Goal: Task Accomplishment & Management: Complete application form

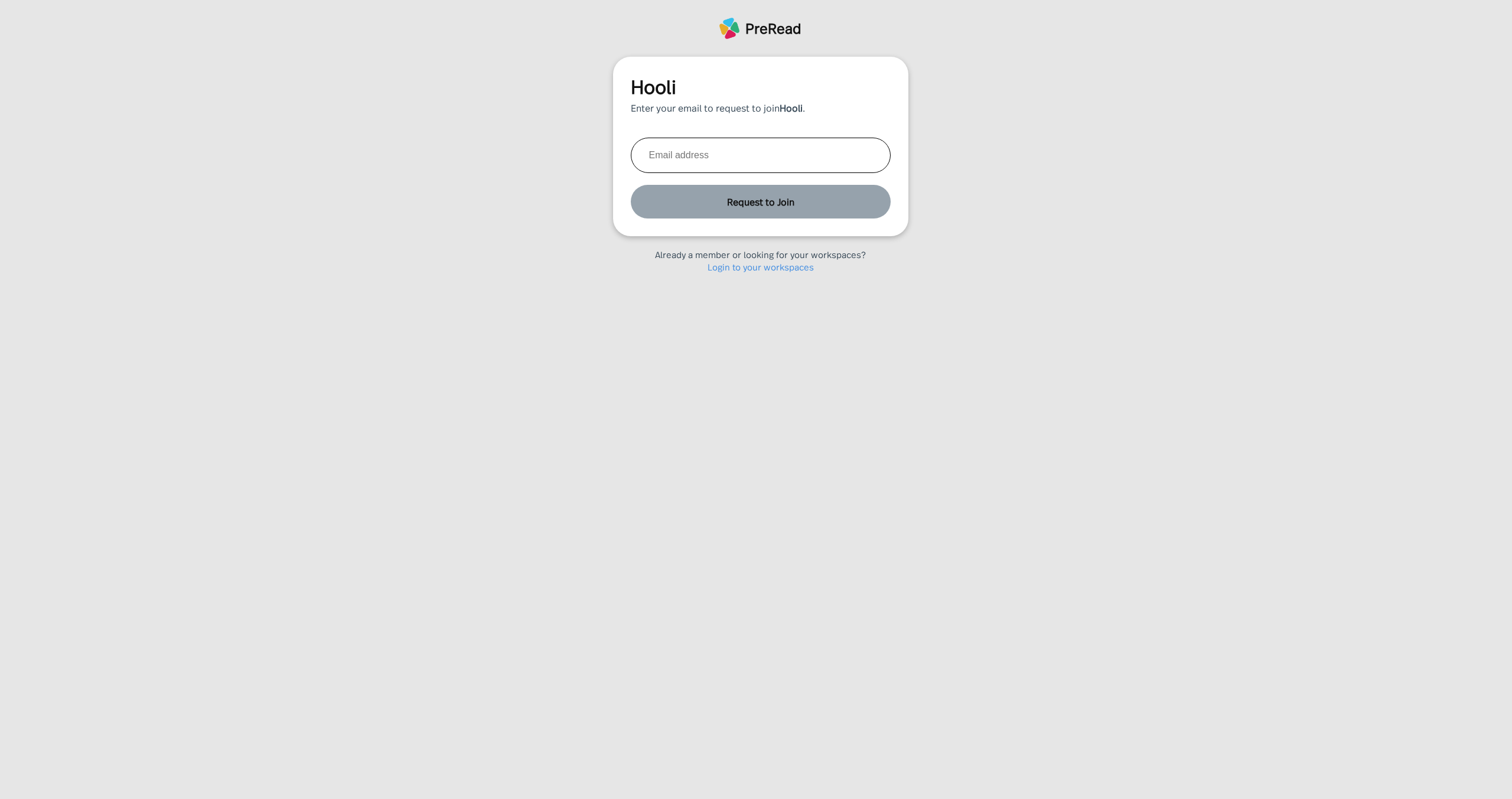
click at [765, 265] on link "Login to your workspaces" at bounding box center [760, 267] width 106 height 12
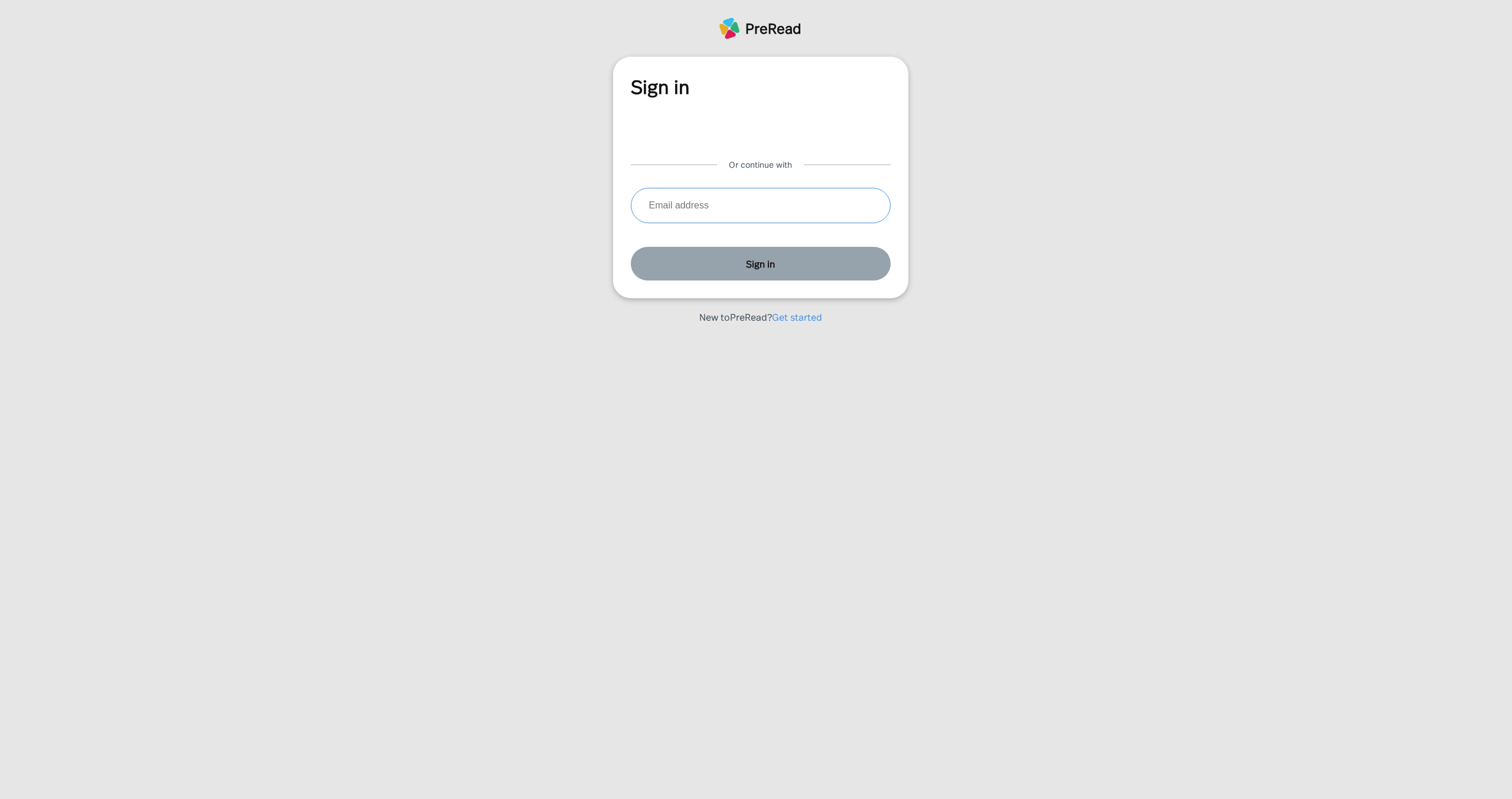
click at [670, 209] on input "text" at bounding box center [761, 206] width 260 height 36
type input "jason.aronson@gmail.com"
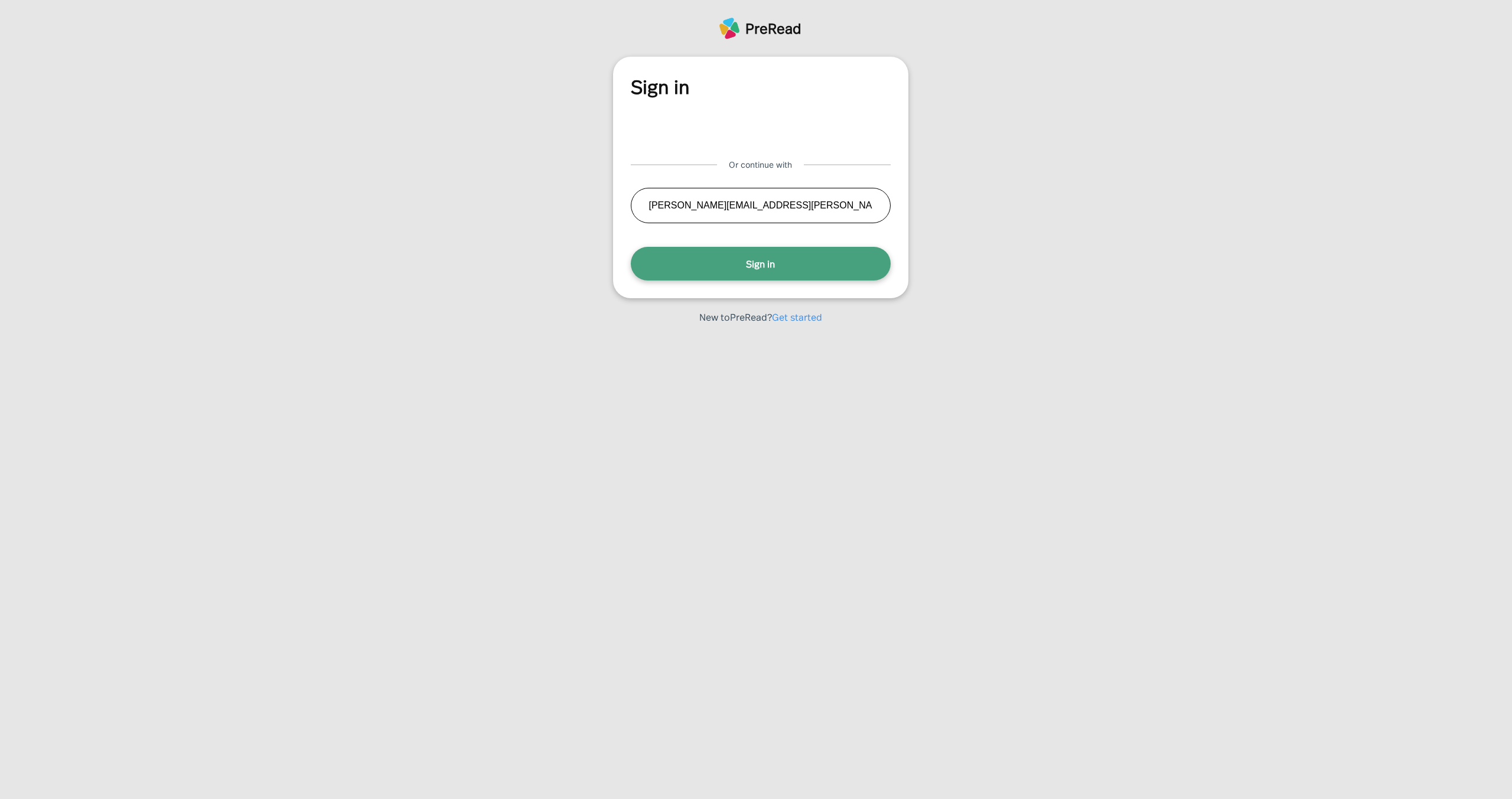
click at [728, 255] on button "Sign in" at bounding box center [761, 263] width 260 height 33
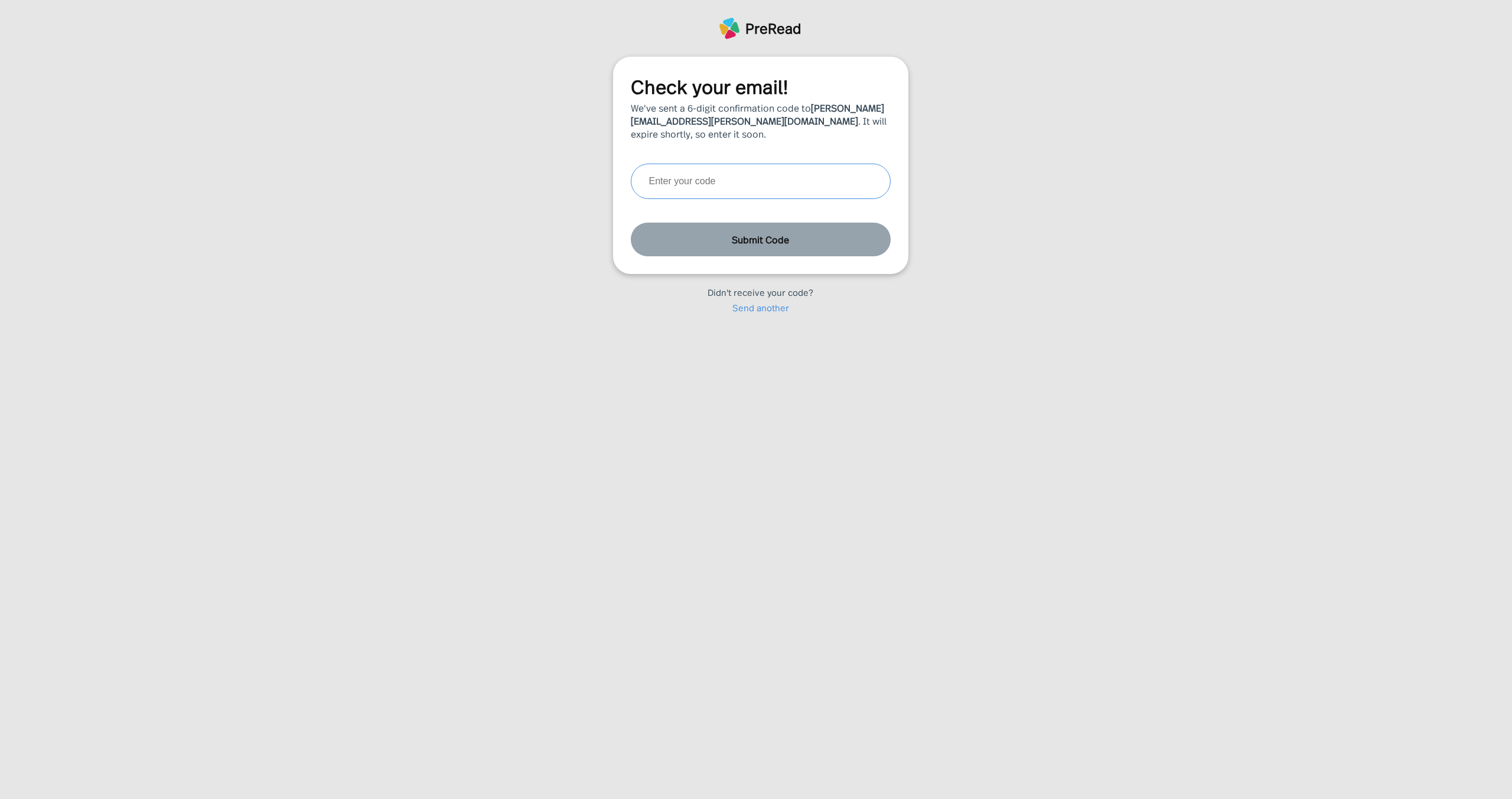
click at [710, 191] on input "text" at bounding box center [761, 181] width 260 height 36
click at [475, 150] on div "Check your email! We've sent a 6-digit confirmation code to jason.aronson@gmail…" at bounding box center [760, 191] width 1521 height 269
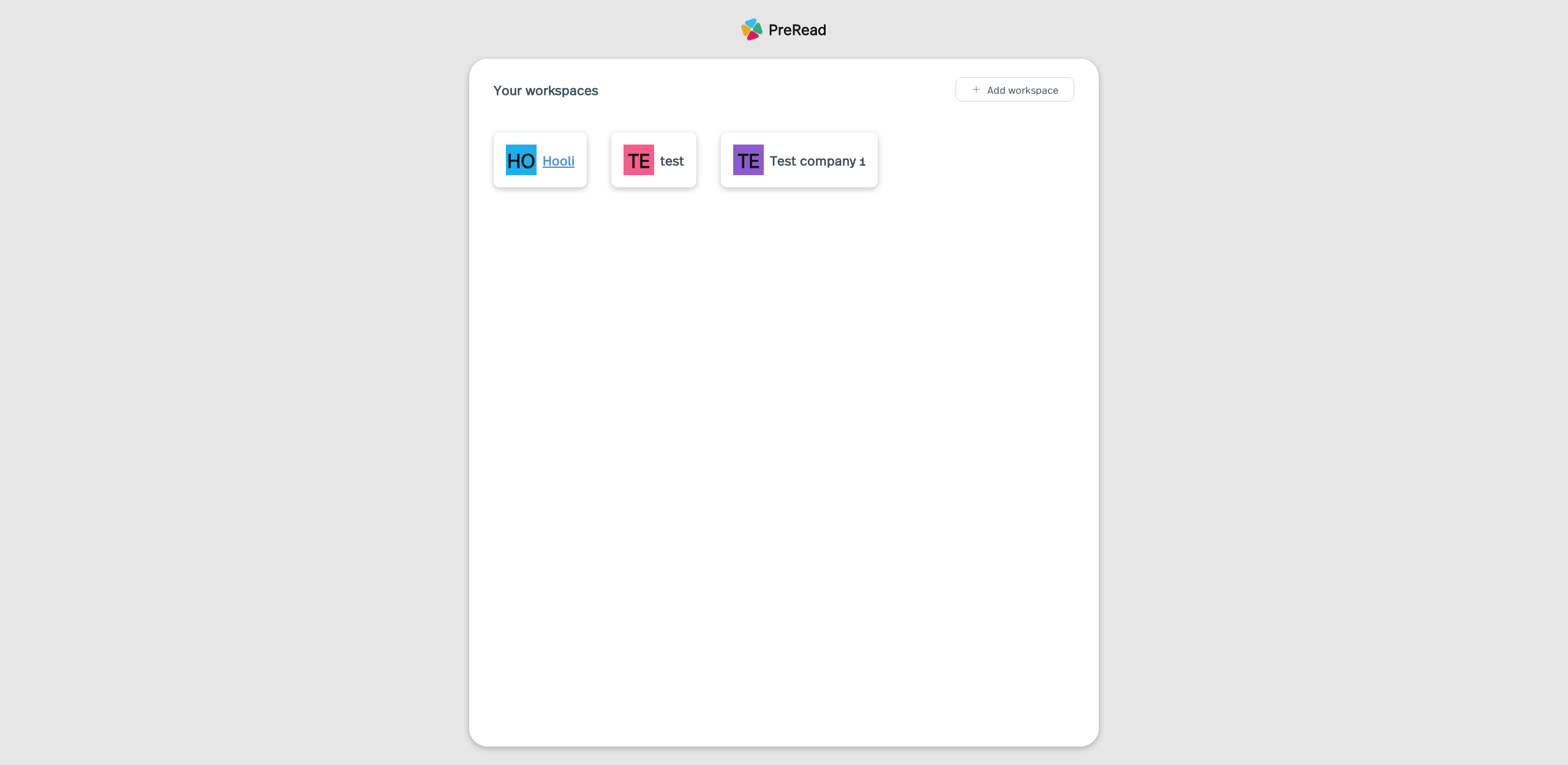
click at [567, 155] on div "Hooli" at bounding box center [558, 160] width 32 height 20
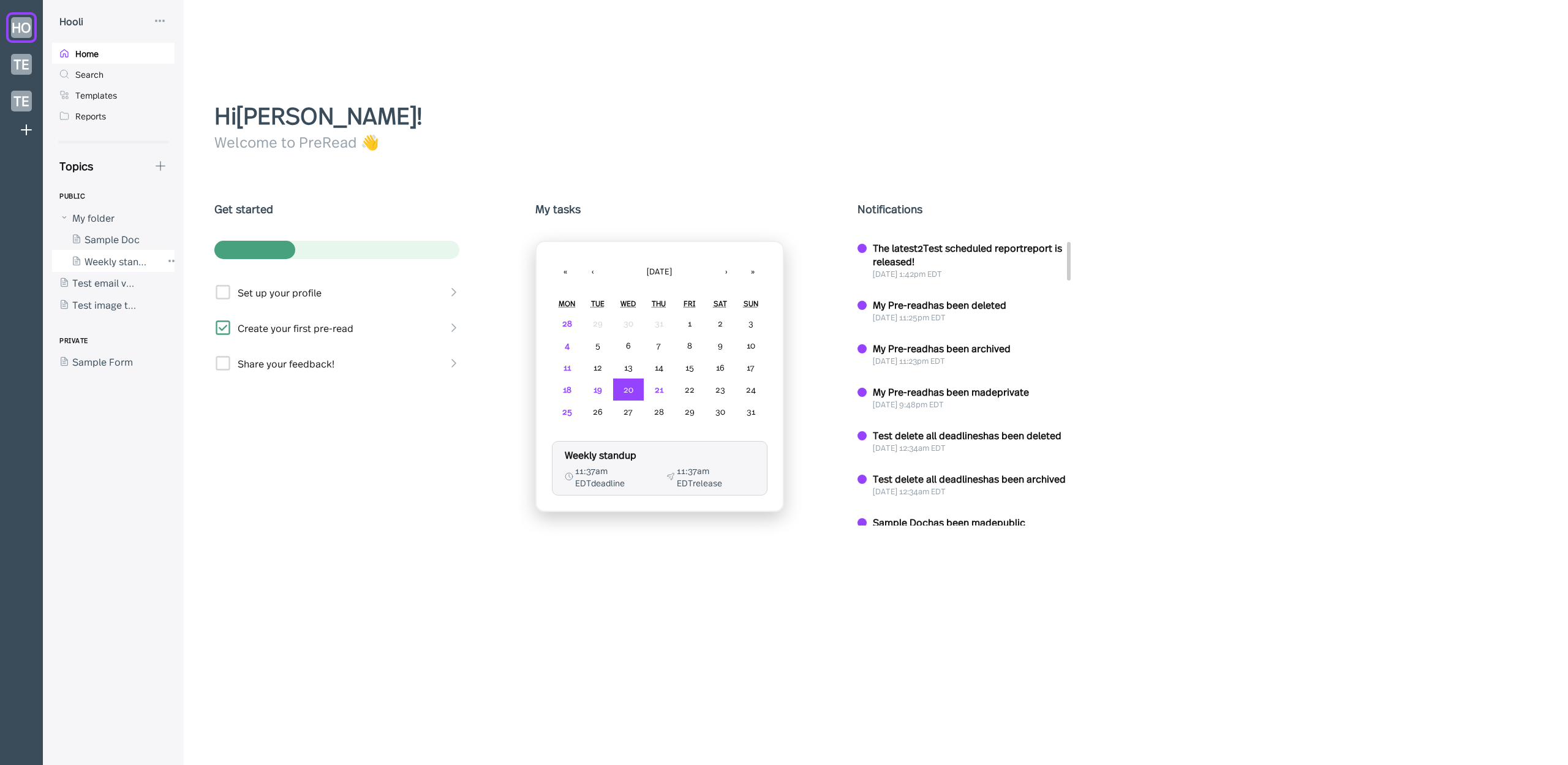
click at [123, 258] on div at bounding box center [106, 260] width 110 height 22
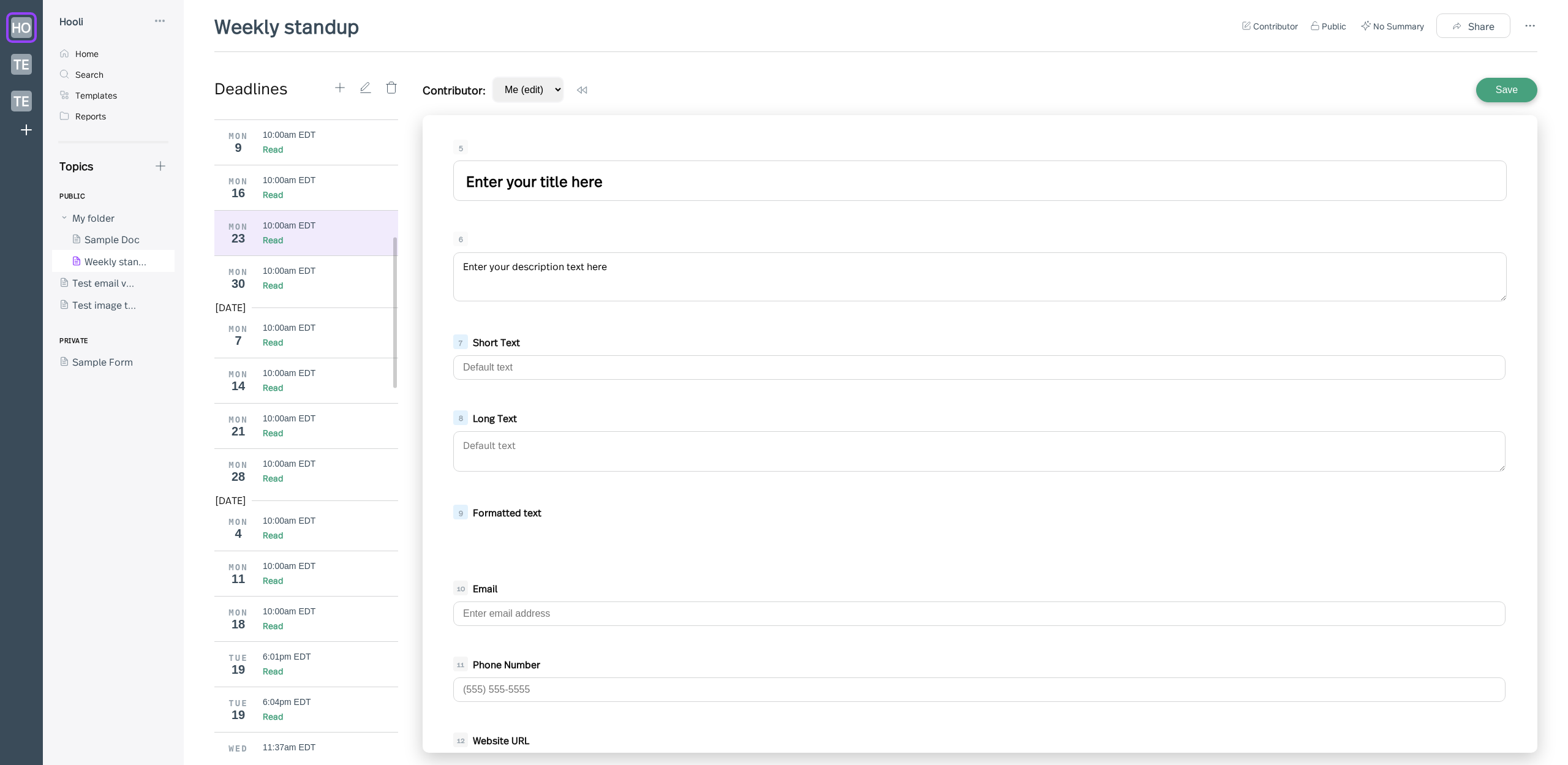
scroll to position [606, 0]
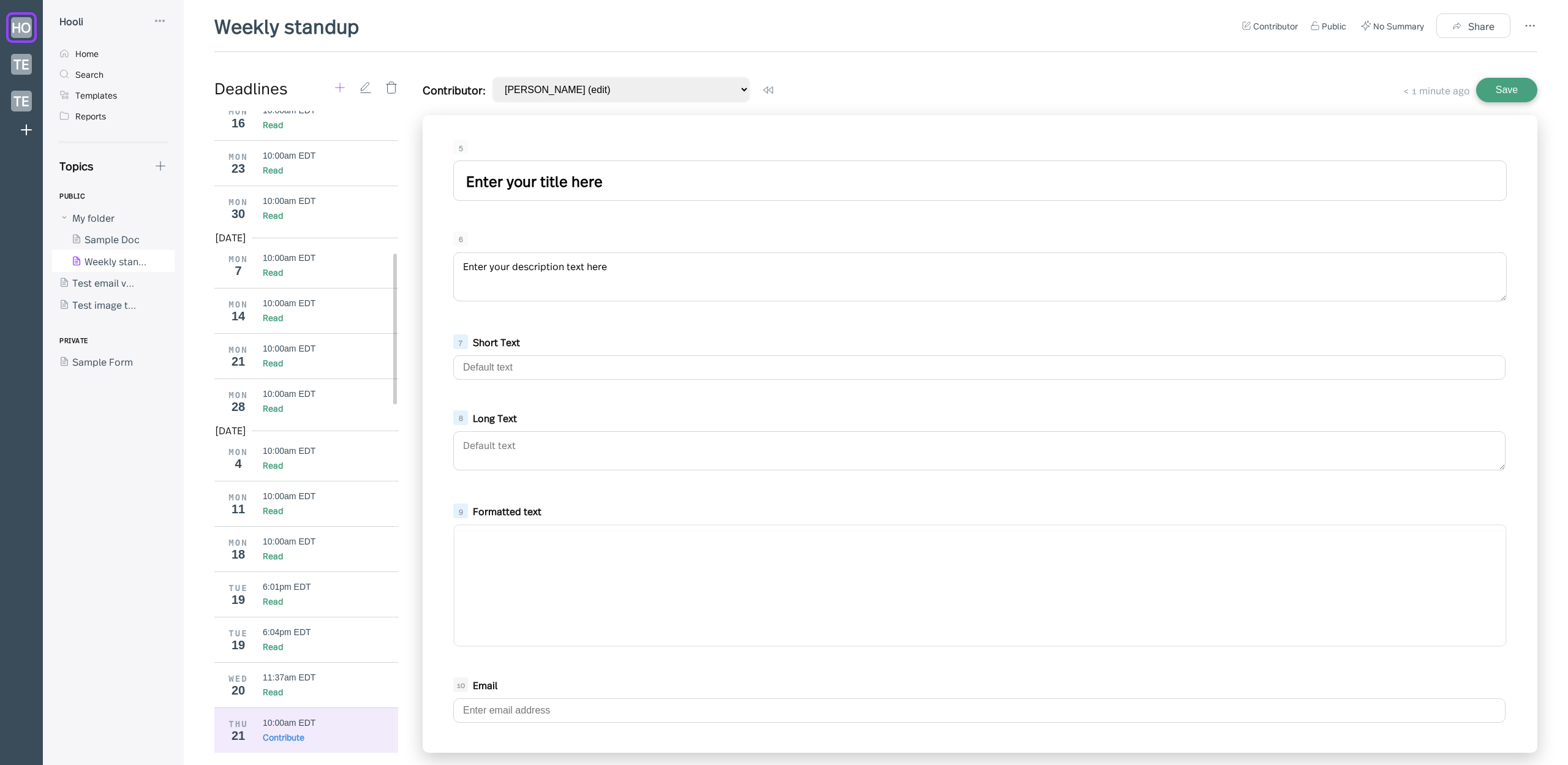
click at [340, 85] on icon at bounding box center [340, 87] width 13 height 13
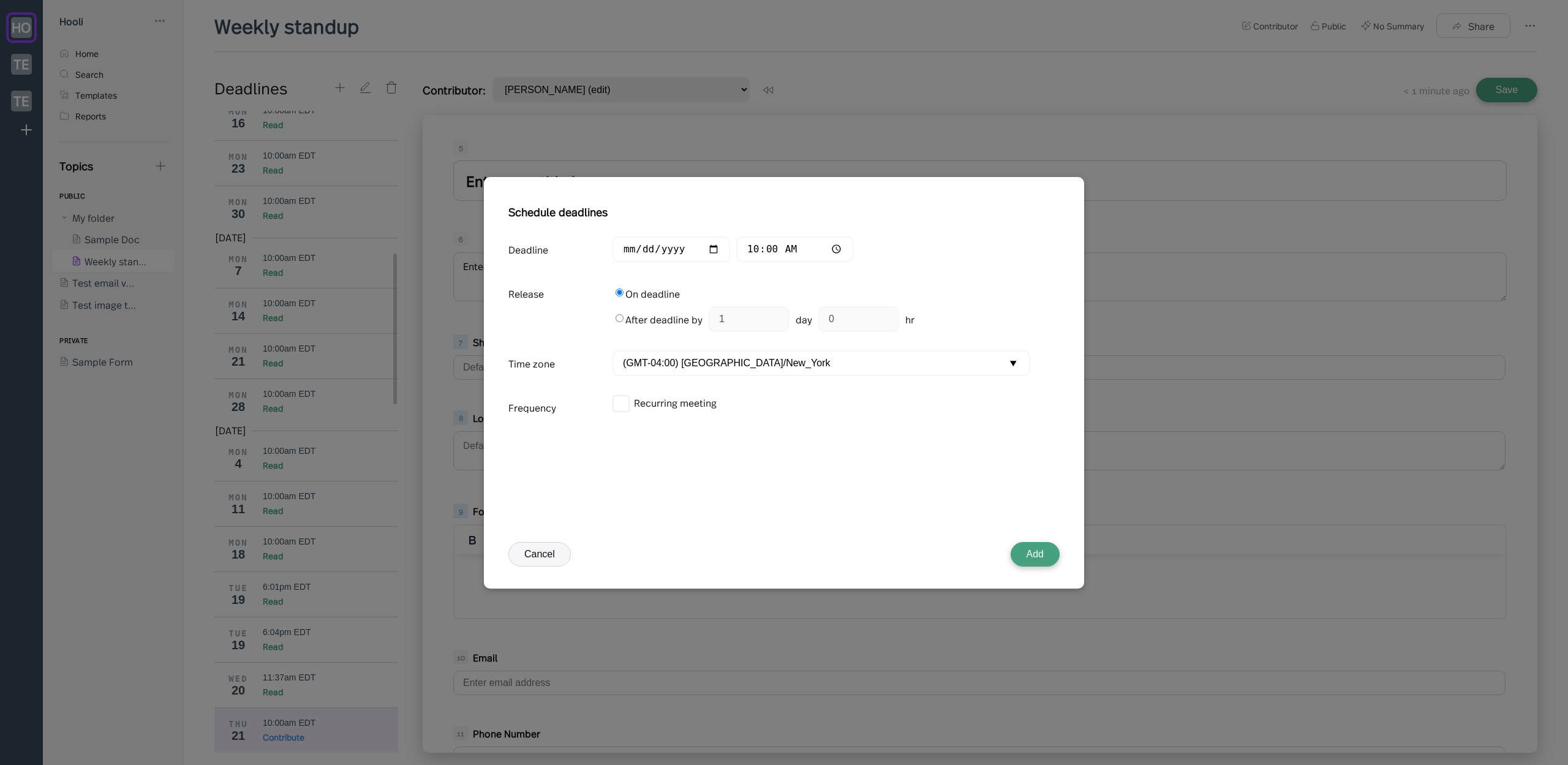
click at [545, 553] on button "Cancel" at bounding box center [540, 554] width 62 height 25
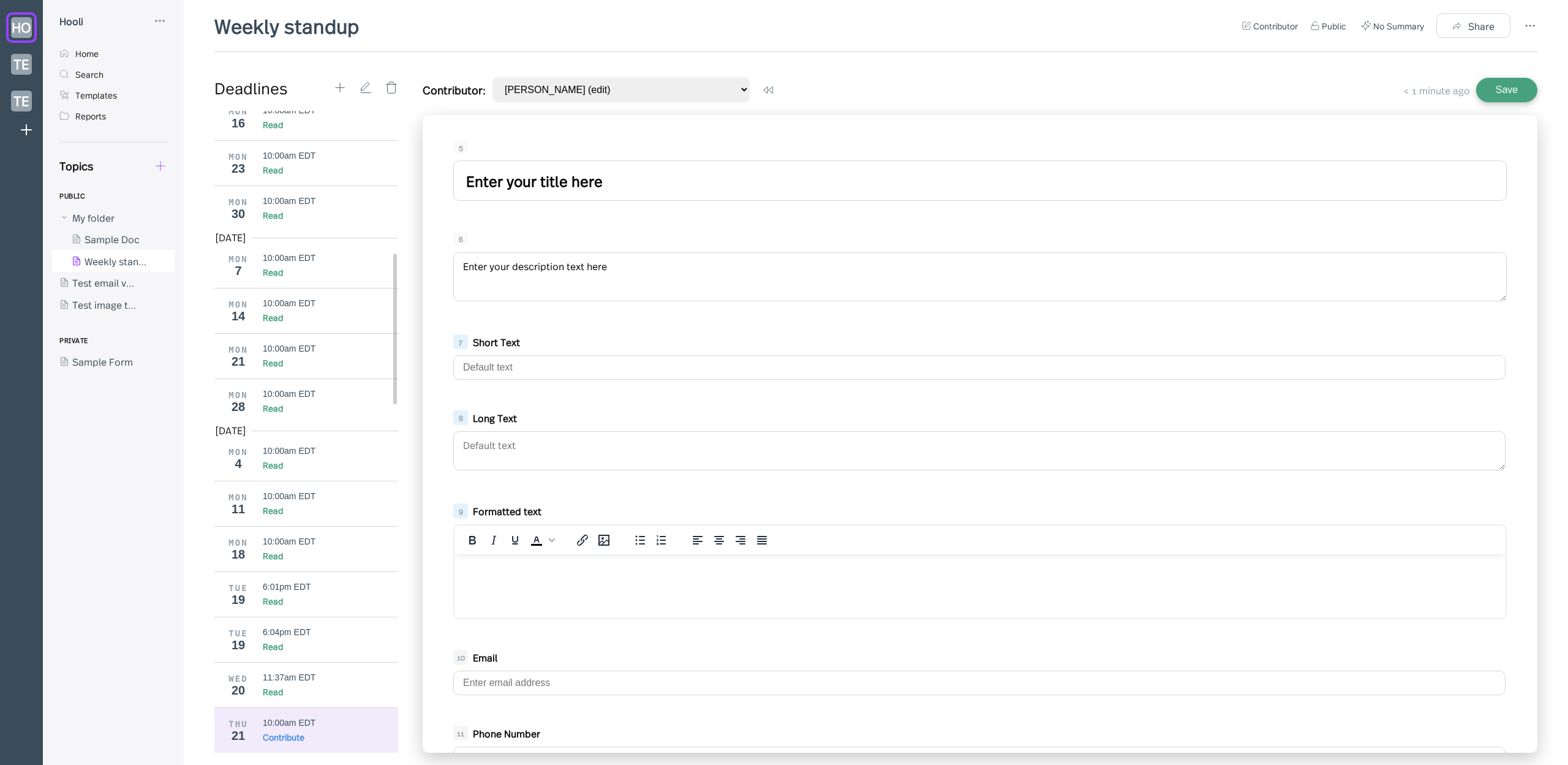
click at [159, 164] on icon at bounding box center [160, 166] width 13 height 13
click at [204, 225] on div "New Form" at bounding box center [206, 224] width 46 height 13
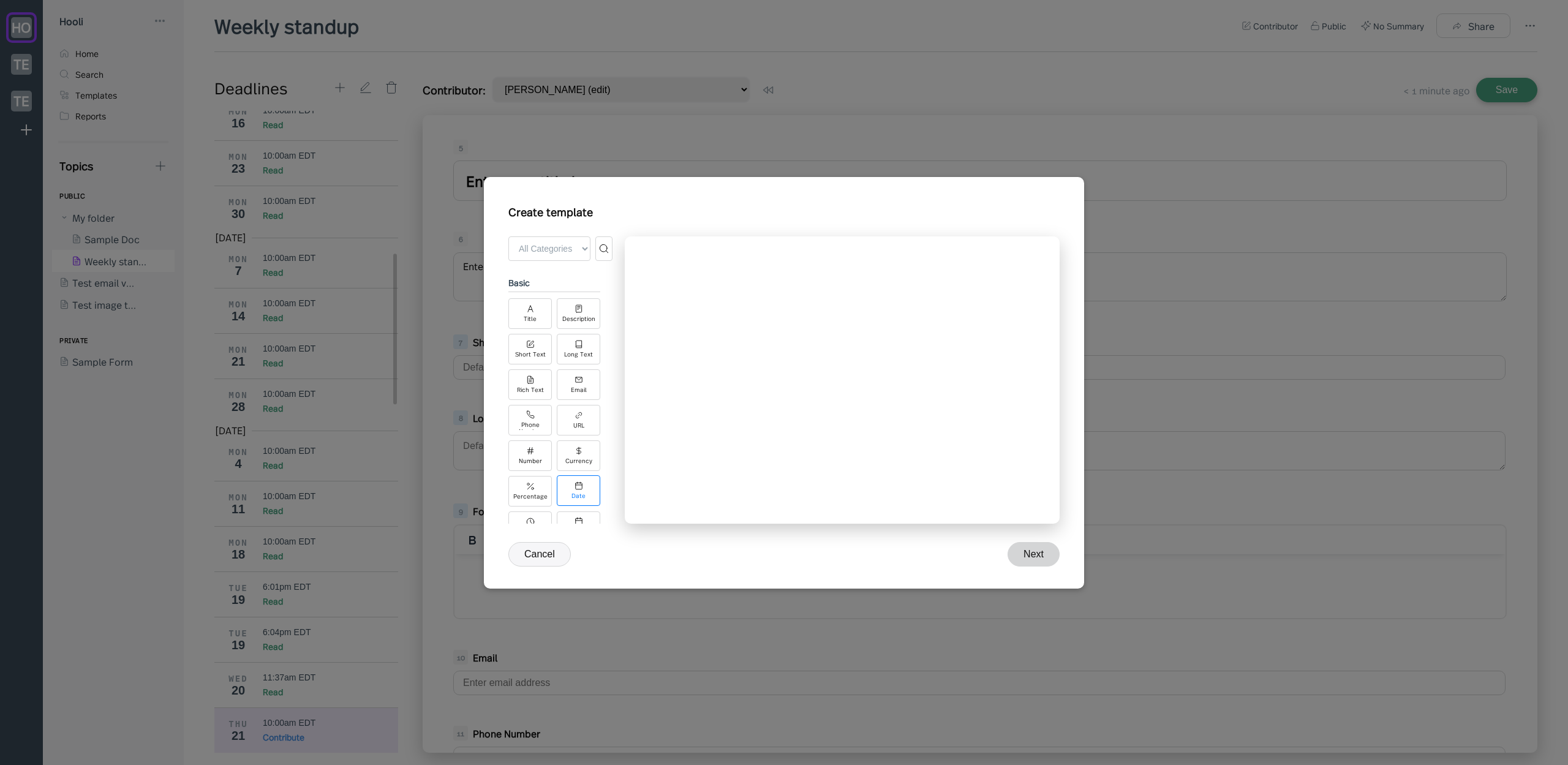
click at [565, 486] on div "Date" at bounding box center [578, 490] width 43 height 30
click at [555, 551] on button "Cancel" at bounding box center [540, 554] width 62 height 25
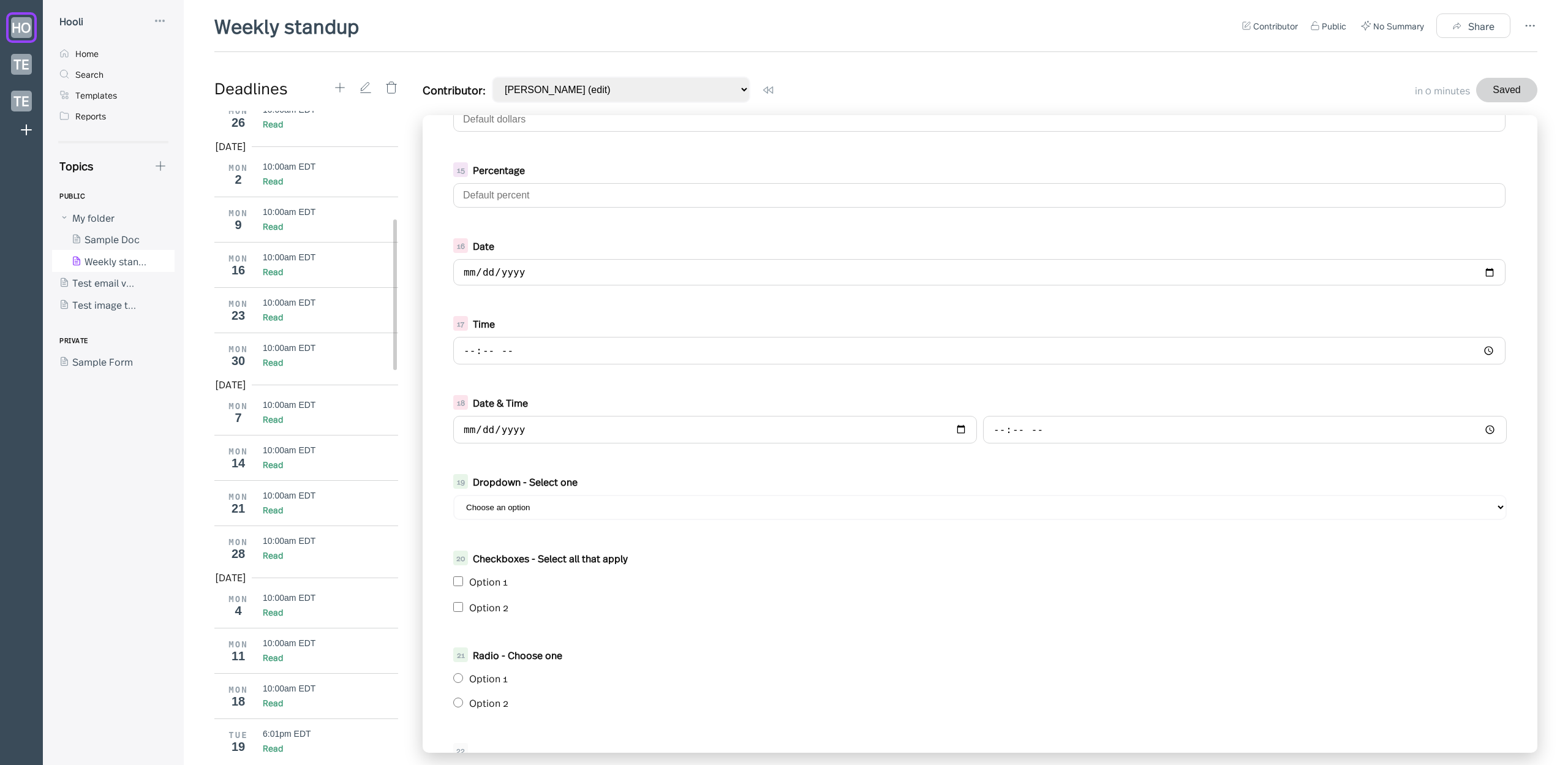
scroll to position [886, 0]
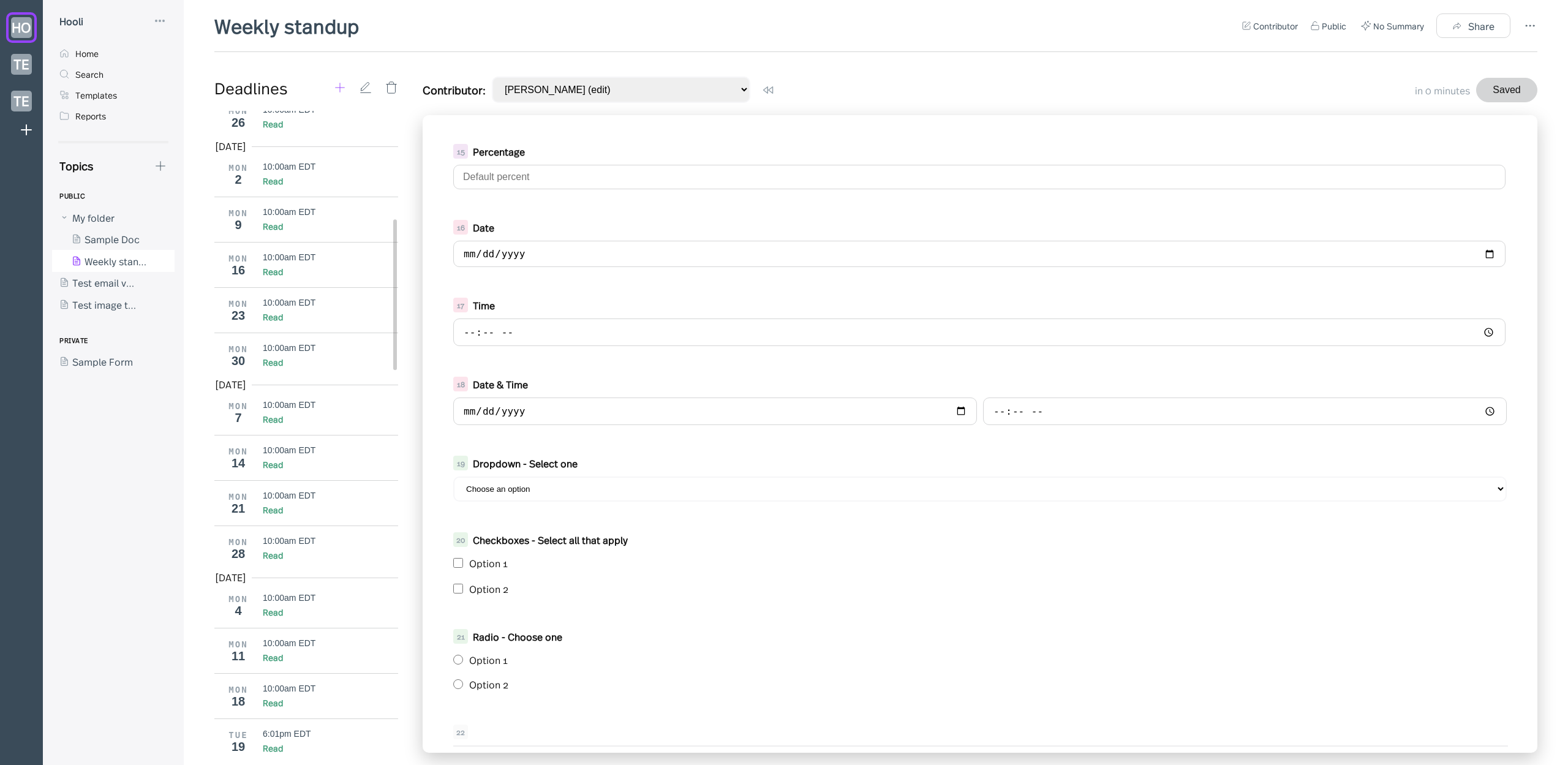
click at [343, 86] on icon at bounding box center [340, 87] width 13 height 13
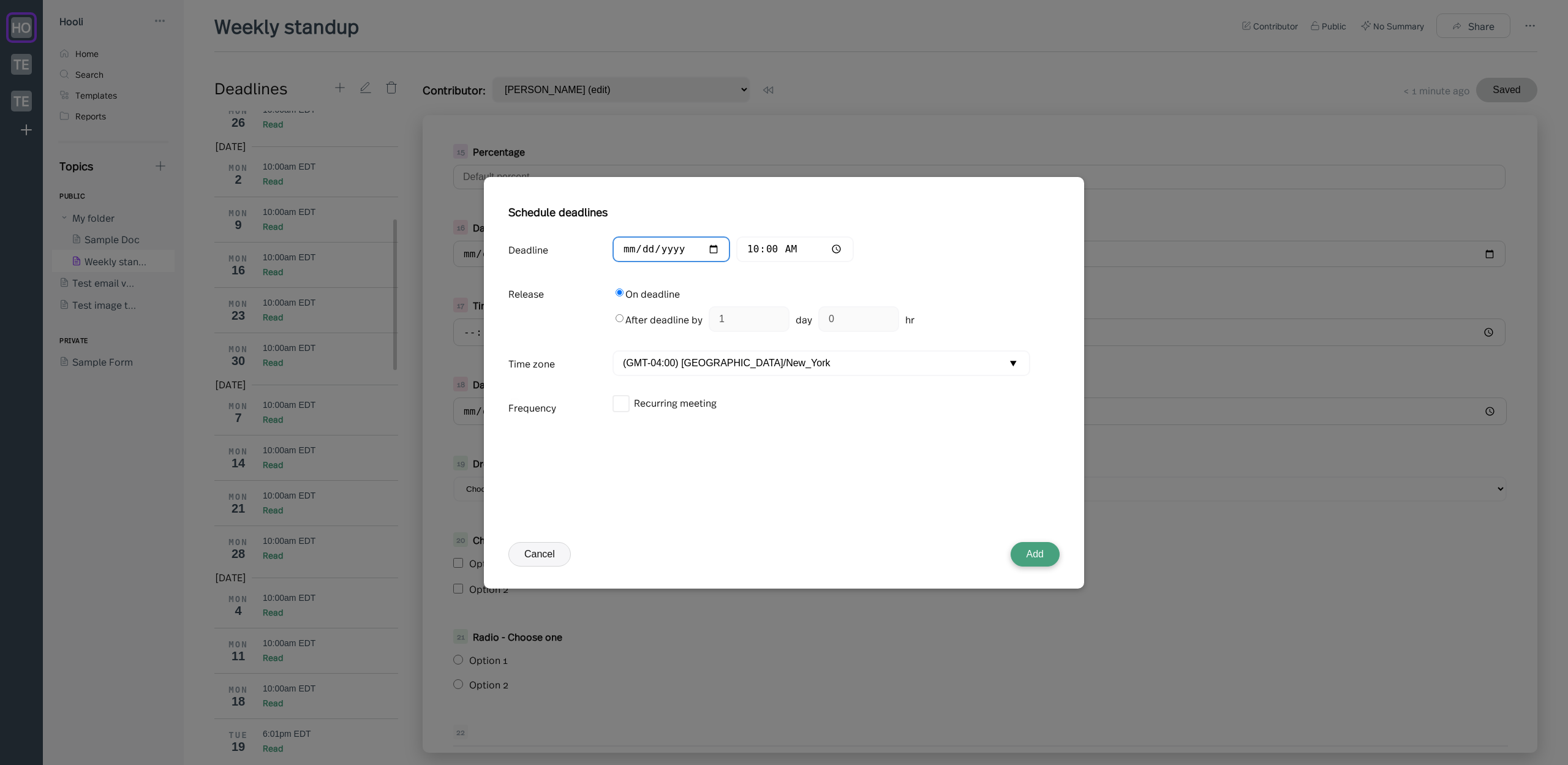
click at [657, 246] on input "2025-08-21" at bounding box center [672, 249] width 118 height 26
click at [645, 255] on input "2025-08-21" at bounding box center [672, 249] width 118 height 26
type input "2025-08-20"
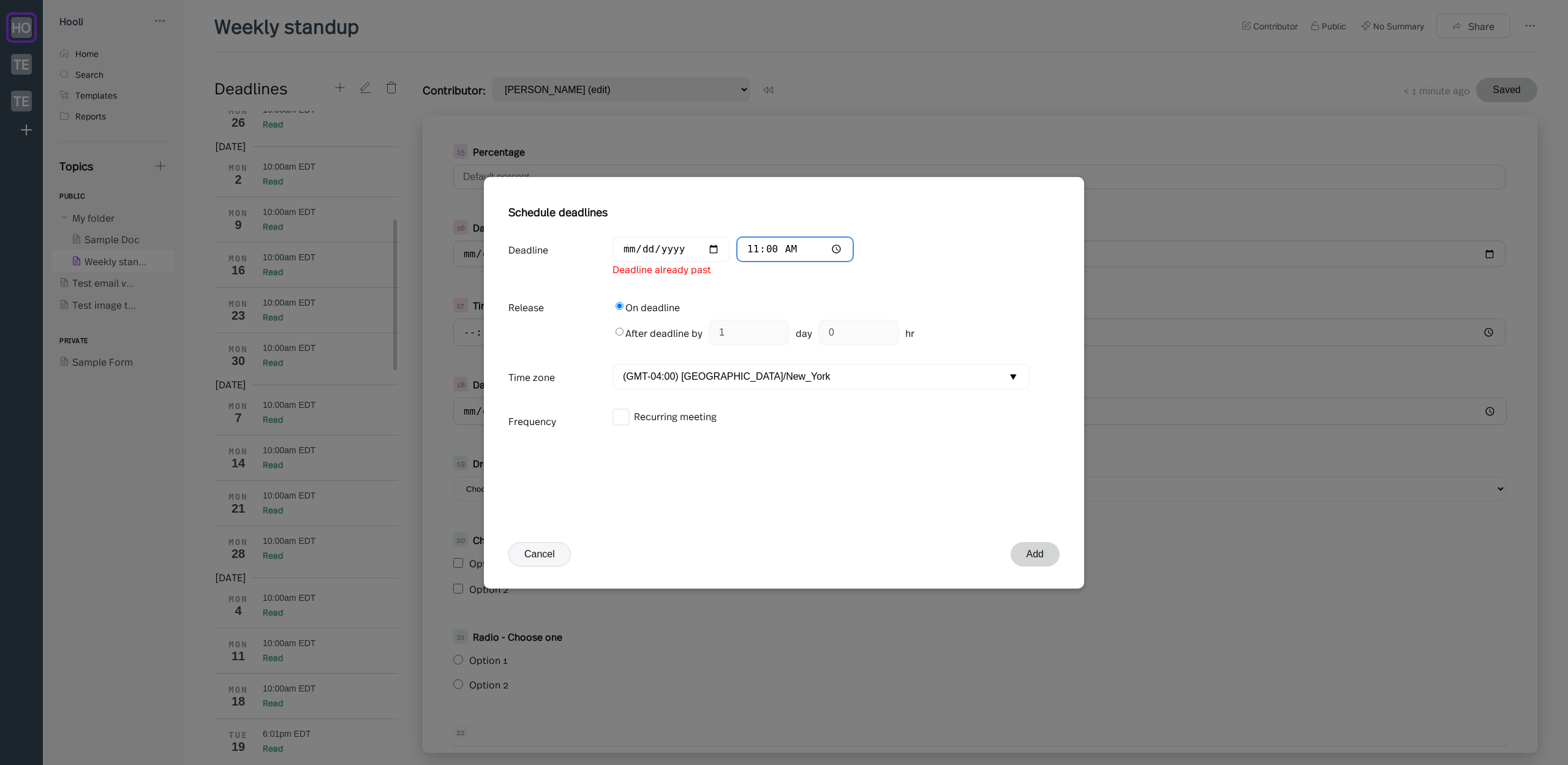
click at [740, 247] on input "11:00" at bounding box center [795, 249] width 118 height 26
click at [746, 249] on input "11:00" at bounding box center [795, 249] width 118 height 26
click at [769, 247] on input "00:00" at bounding box center [795, 249] width 118 height 26
type input "12:02"
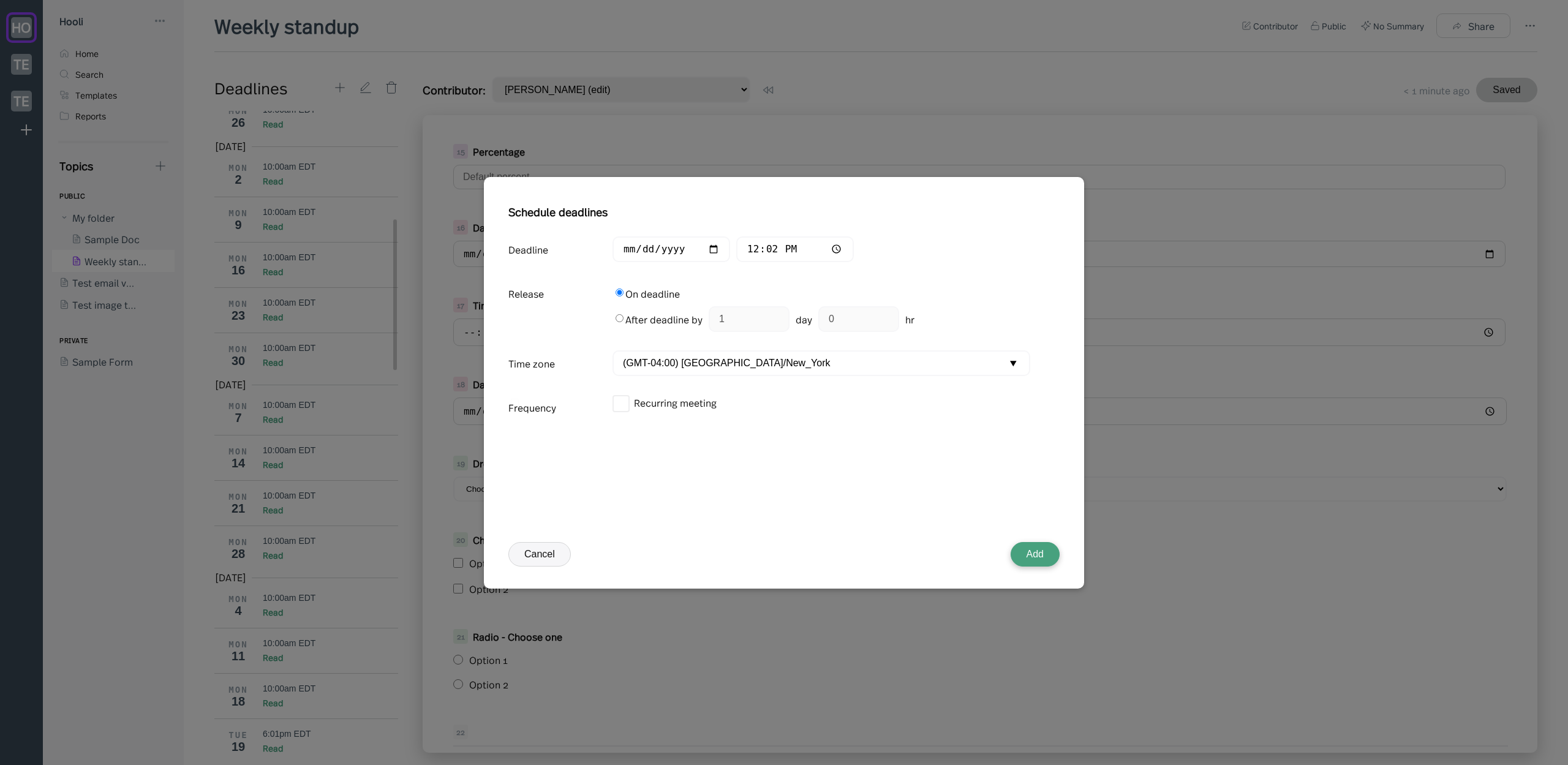
click at [1026, 558] on button "Add" at bounding box center [1035, 554] width 49 height 25
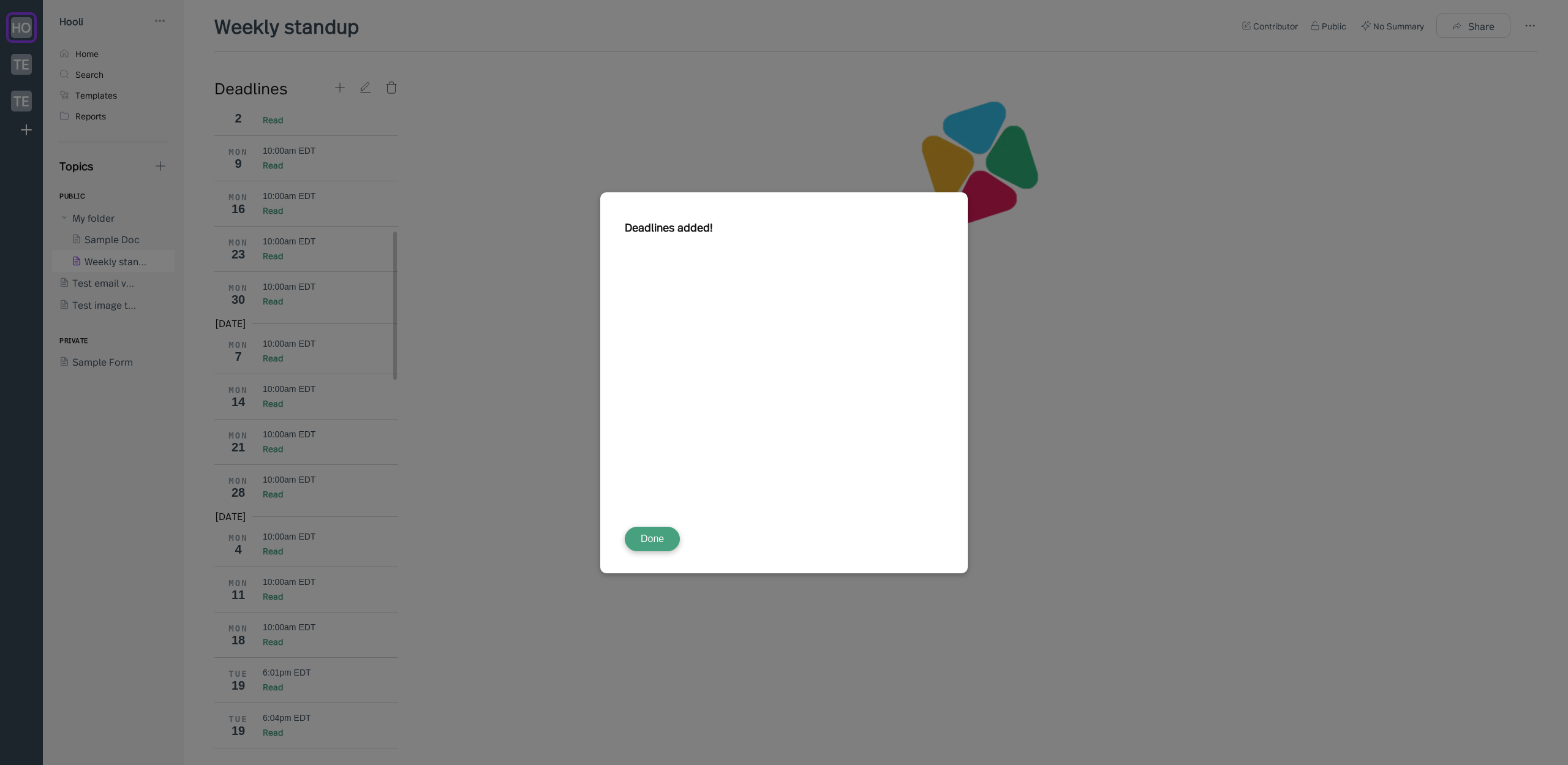
scroll to position [606, 0]
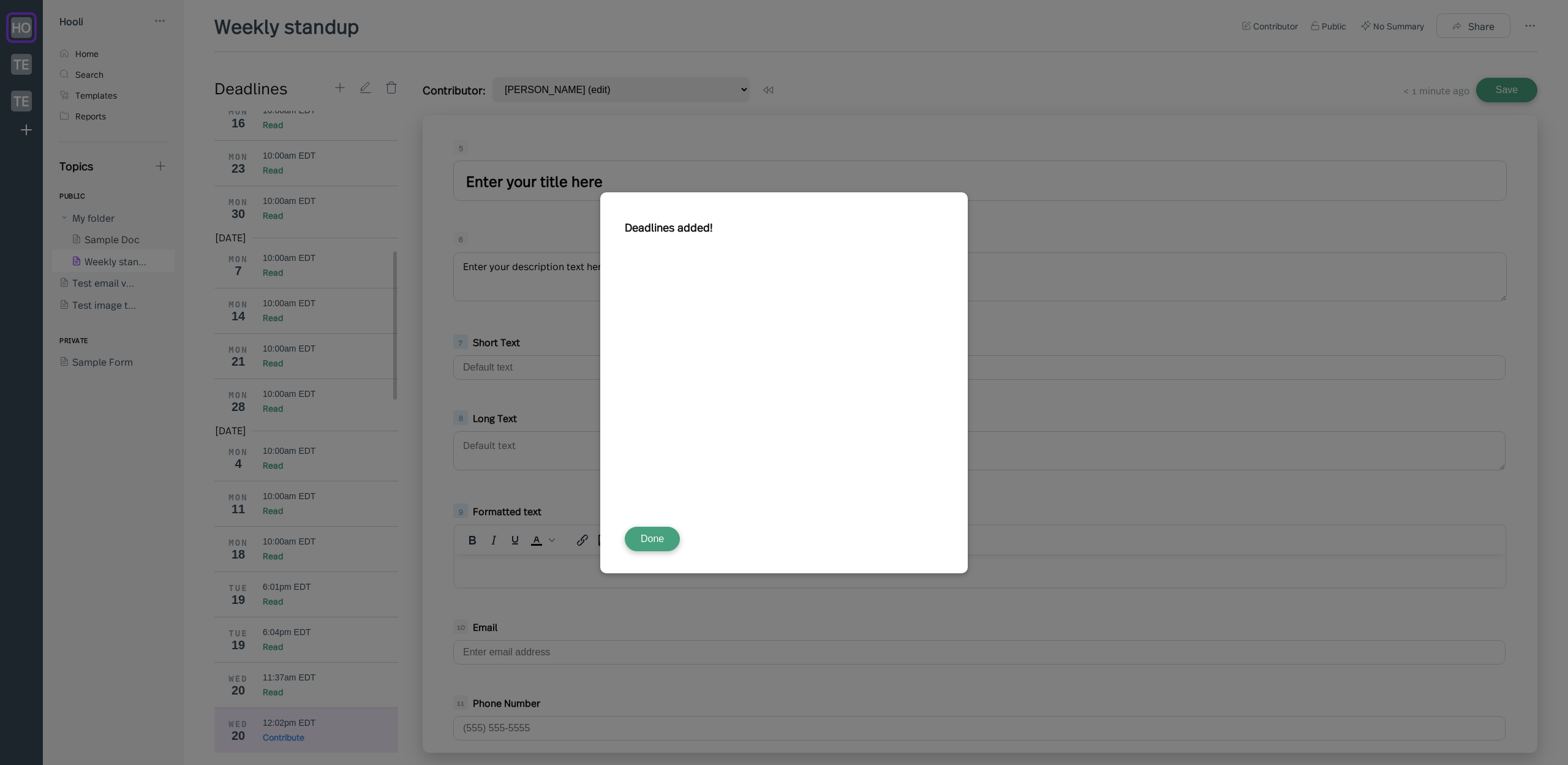
click at [659, 542] on button "Done" at bounding box center [652, 539] width 55 height 25
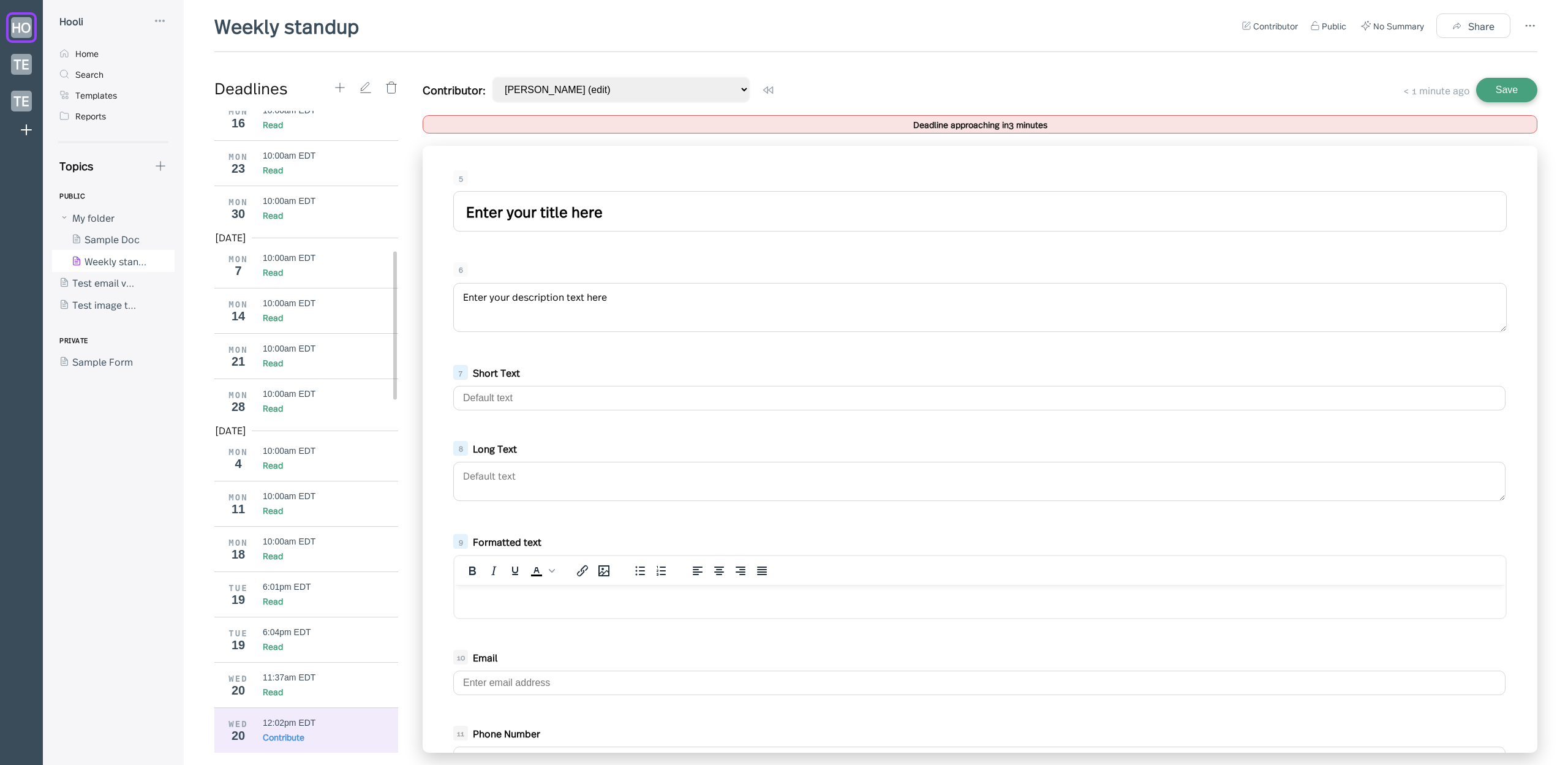
click at [581, 201] on input "Enter your title here" at bounding box center [980, 211] width 1054 height 40
type input "4352435"
click at [565, 308] on textarea "Enter your description text here" at bounding box center [980, 307] width 1054 height 49
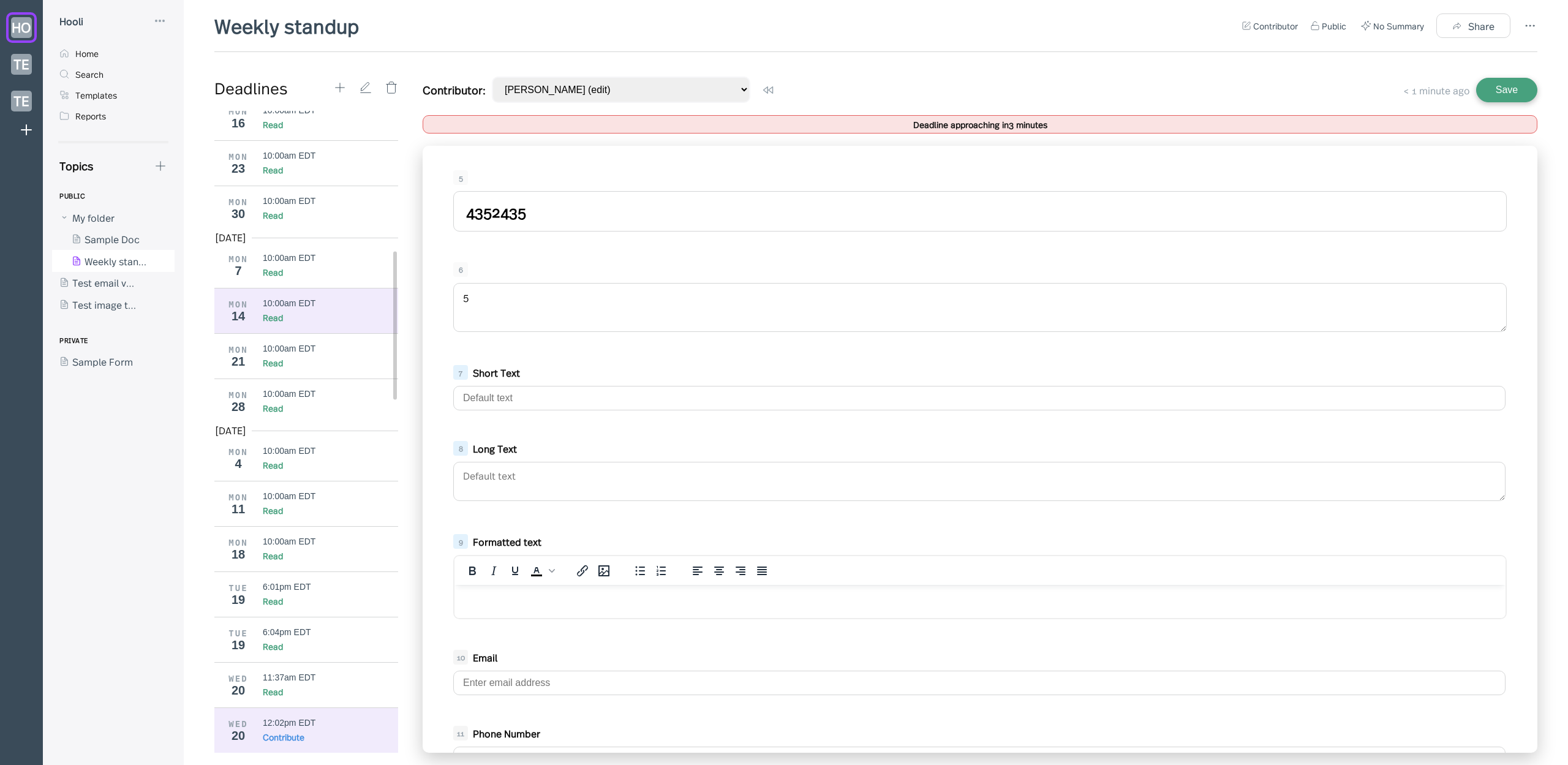
drag, startPoint x: 675, startPoint y: 311, endPoint x: 278, endPoint y: 301, distance: 397.1
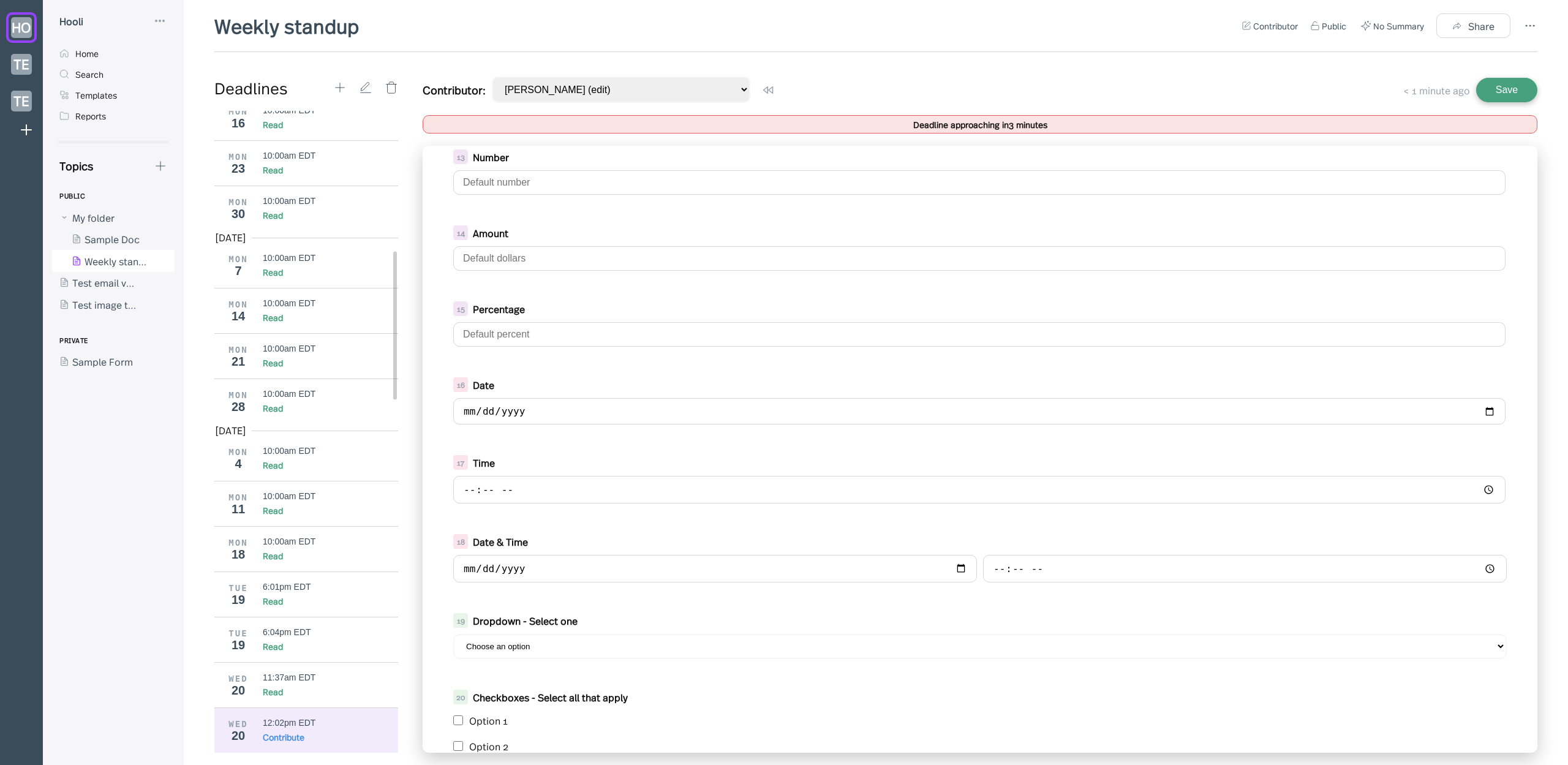
scroll to position [808, 0]
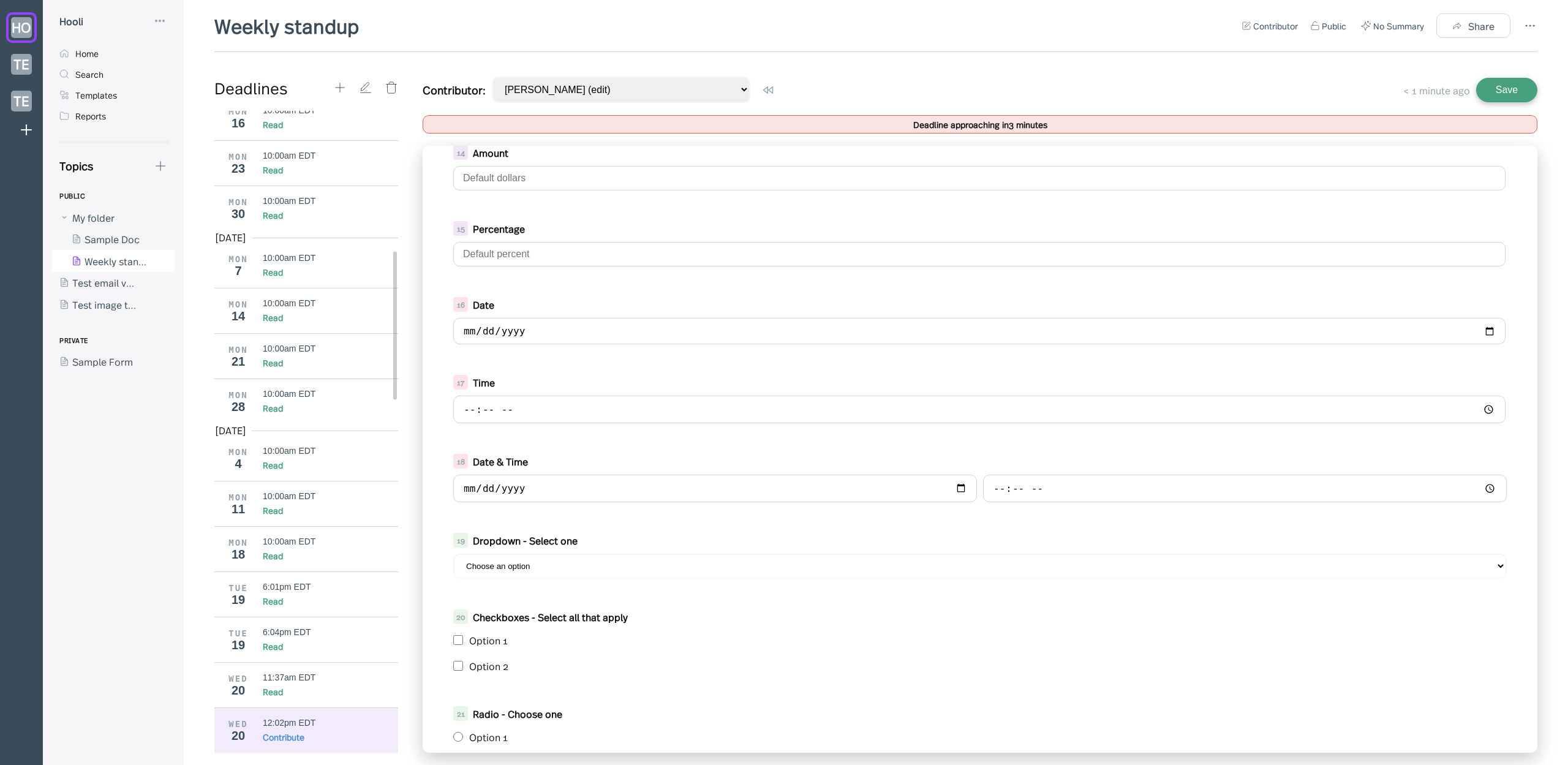
type textarea "4325435376546"
click at [599, 336] on input "date" at bounding box center [979, 330] width 1052 height 26
click at [1484, 333] on input "date" at bounding box center [979, 330] width 1052 height 26
type input "2025-08-22"
click at [1481, 412] on input "time" at bounding box center [979, 409] width 1052 height 28
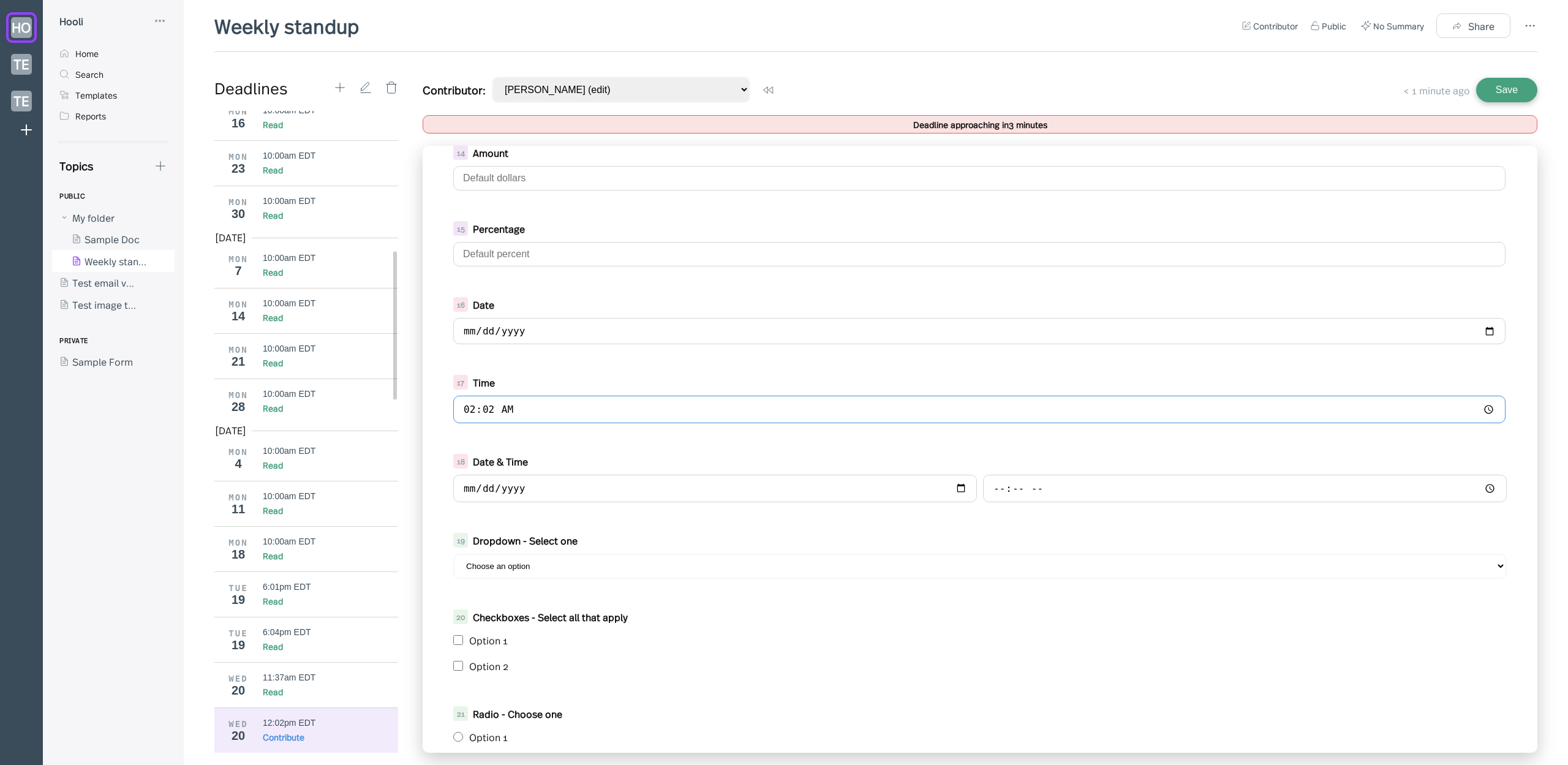
type input "02:02"
click at [735, 441] on div "5 4352435 6 4325435376546 7 Short Text 8 Long Text 9 Formatted text To open the…" at bounding box center [980, 449] width 1115 height 607
click at [1485, 487] on input "time" at bounding box center [1245, 488] width 524 height 28
type input "02:02"
click at [925, 497] on input "date" at bounding box center [715, 488] width 524 height 28
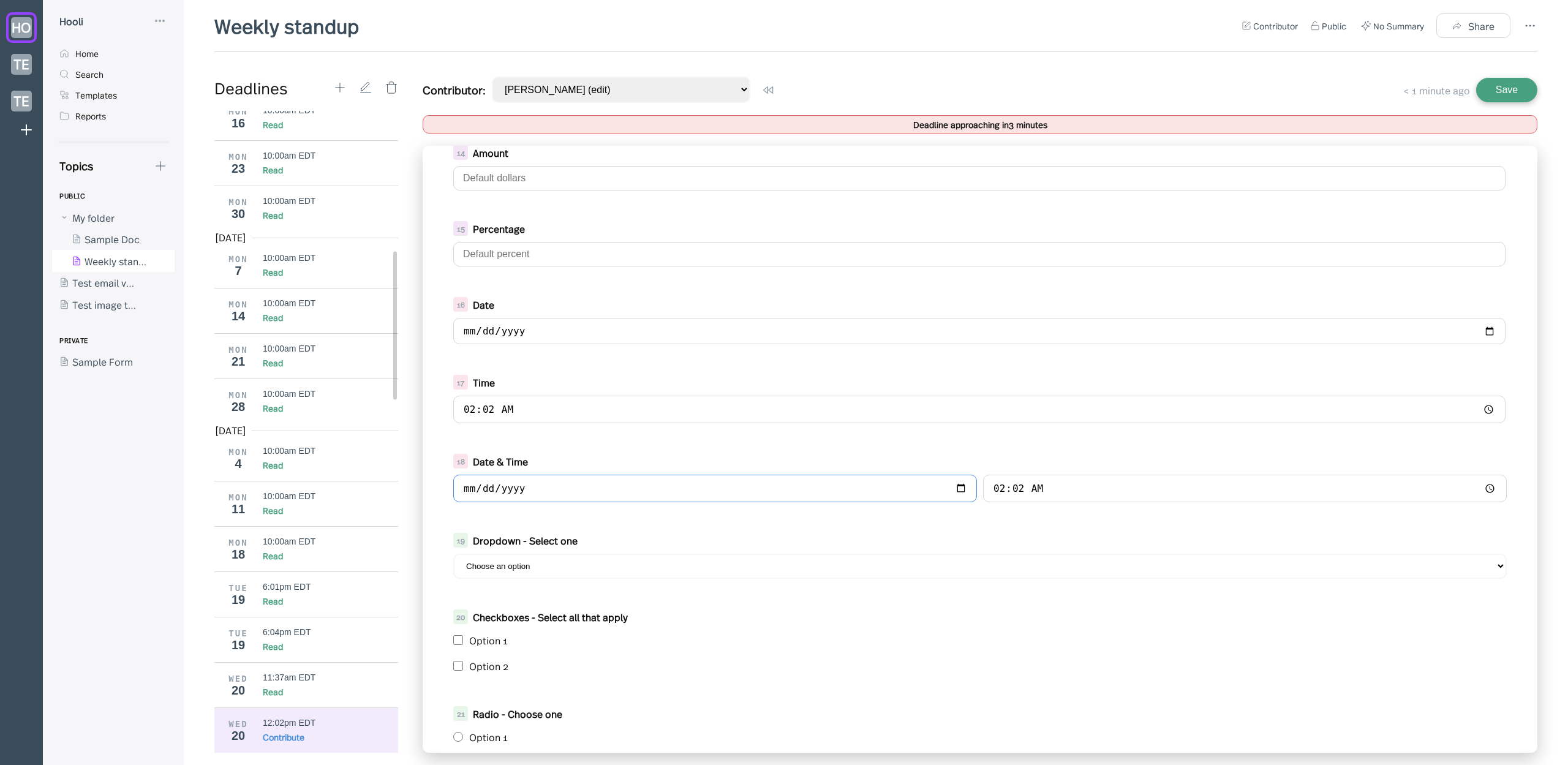
click at [958, 489] on input "date" at bounding box center [715, 488] width 524 height 28
type input "2025-08-05"
click at [528, 576] on select "Choose an option Option 1 Option 2" at bounding box center [980, 566] width 1054 height 25
click at [584, 519] on div "5 4352435 6 4325435376546 7 Short Text 8 Long Text 9 Formatted text To open the…" at bounding box center [980, 449] width 1115 height 607
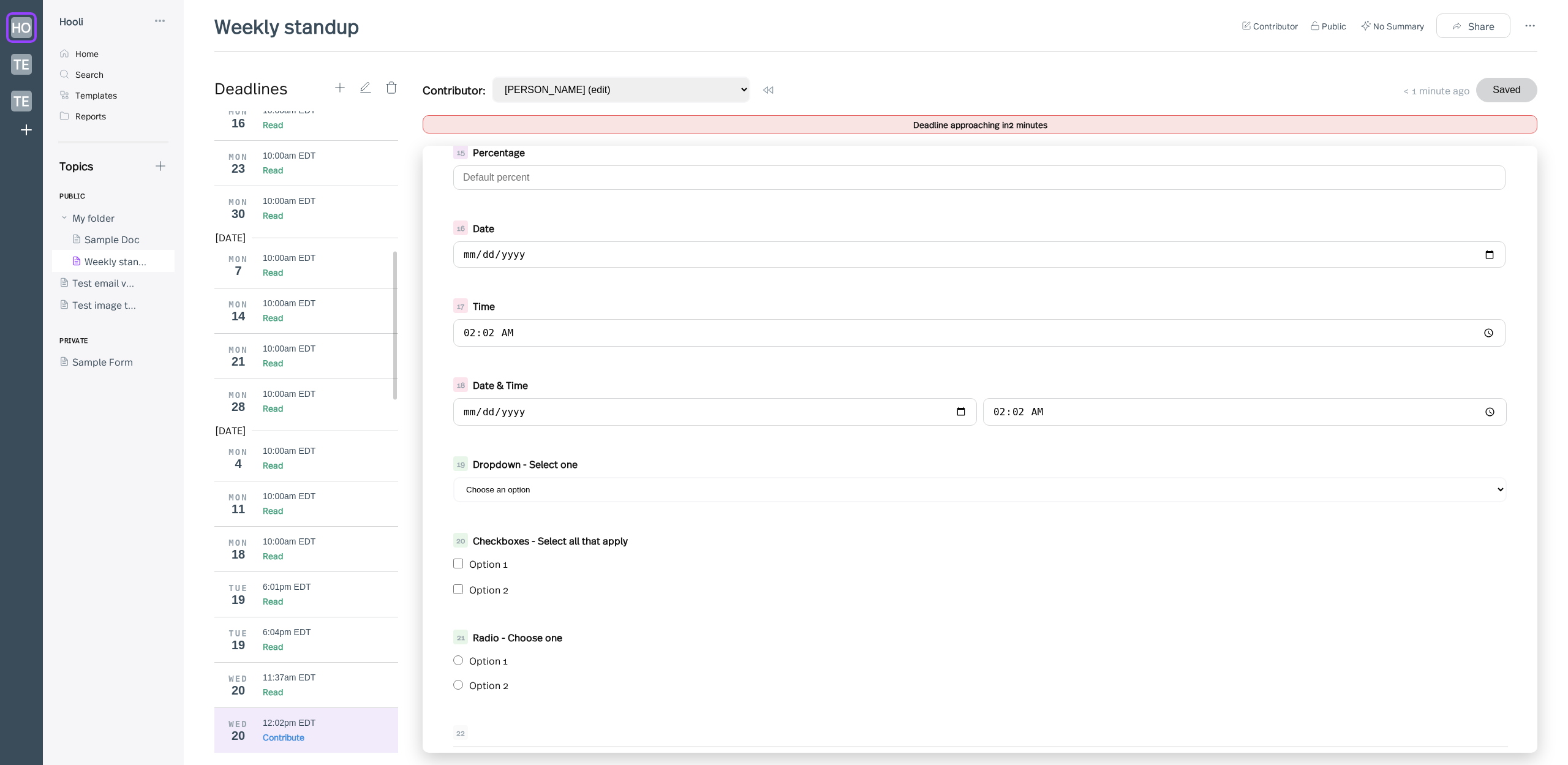
scroll to position [886, 0]
click at [461, 563] on input "checkbox" at bounding box center [458, 563] width 10 height 10
checkbox input "true"
click at [496, 485] on select "Choose an option Option 1 Option 2" at bounding box center [980, 488] width 1054 height 25
select select "Option 2"
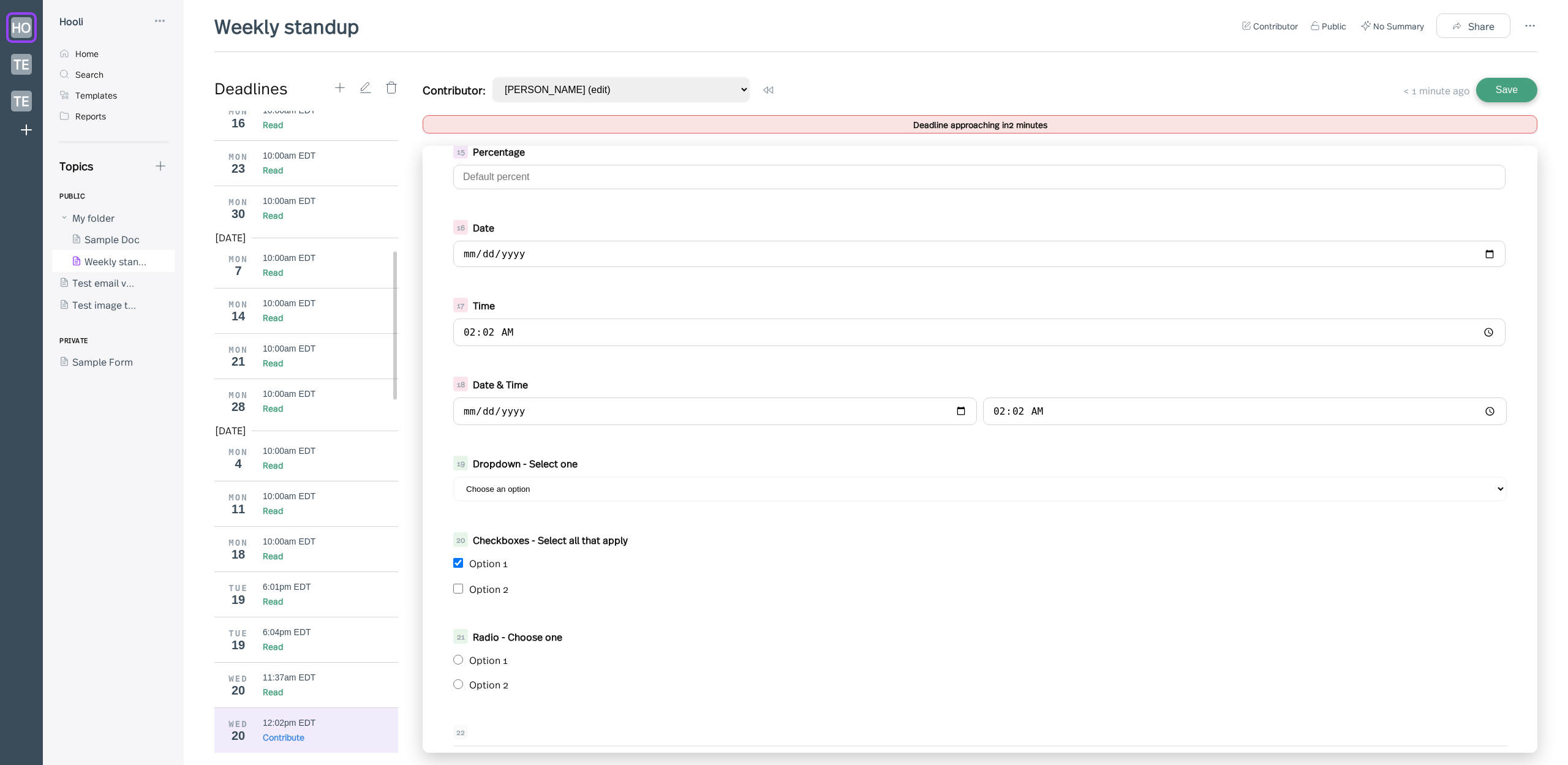
click at [453, 476] on select "Choose an option Option 1 Option 2" at bounding box center [980, 488] width 1054 height 25
click at [460, 661] on input "radio" at bounding box center [458, 659] width 10 height 10
radio input "true"
click at [457, 583] on input "checkbox" at bounding box center [458, 588] width 10 height 10
checkbox input "true"
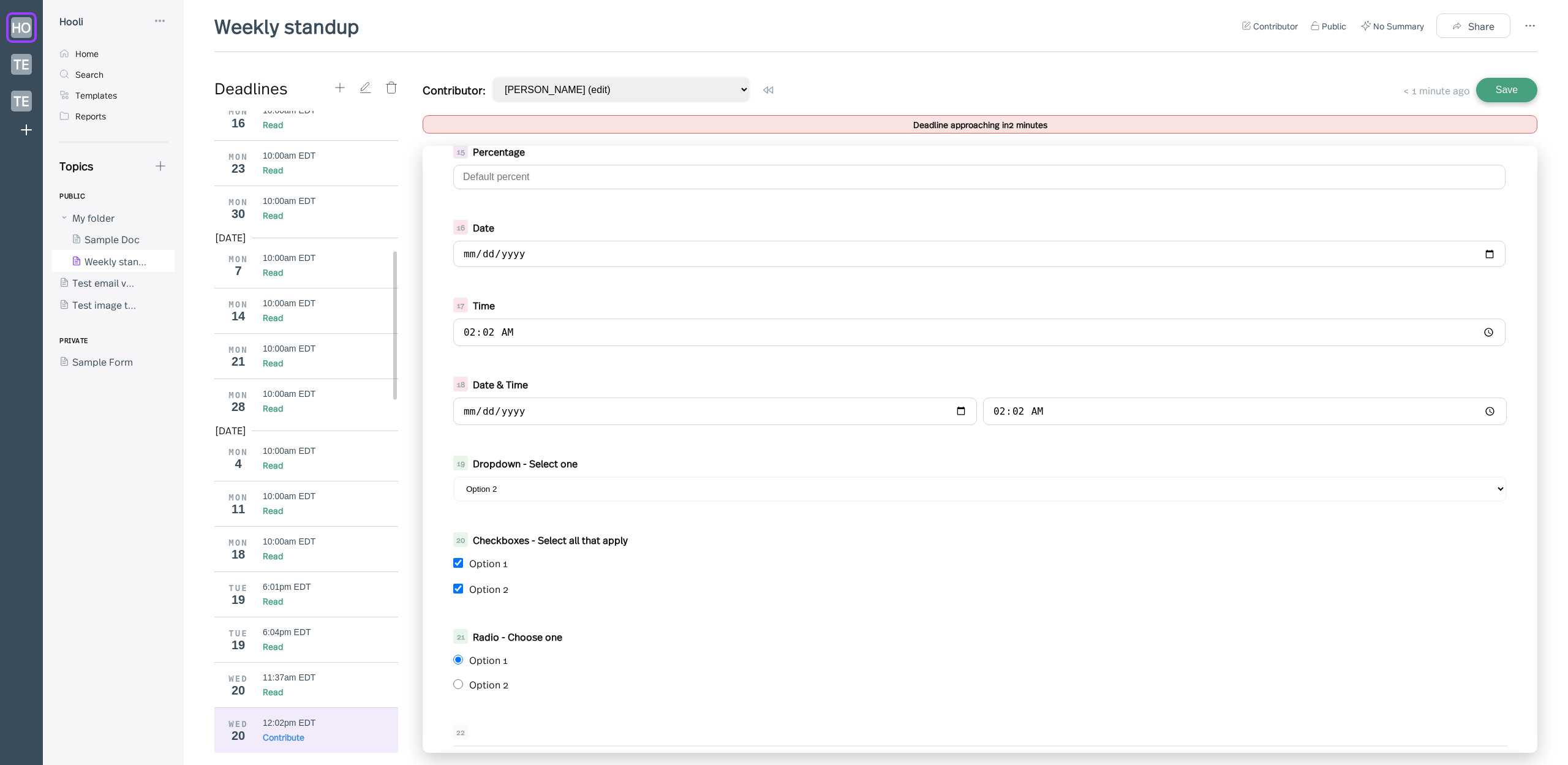
click at [1518, 93] on button "Save" at bounding box center [1507, 90] width 61 height 25
click at [1108, 77] on div "Contributor: Jason Aronson (edit) jason.aronson+2 (read-only) Use my prior cont…" at bounding box center [980, 89] width 1115 height 26
click at [708, 221] on div "Date" at bounding box center [972, 227] width 999 height 13
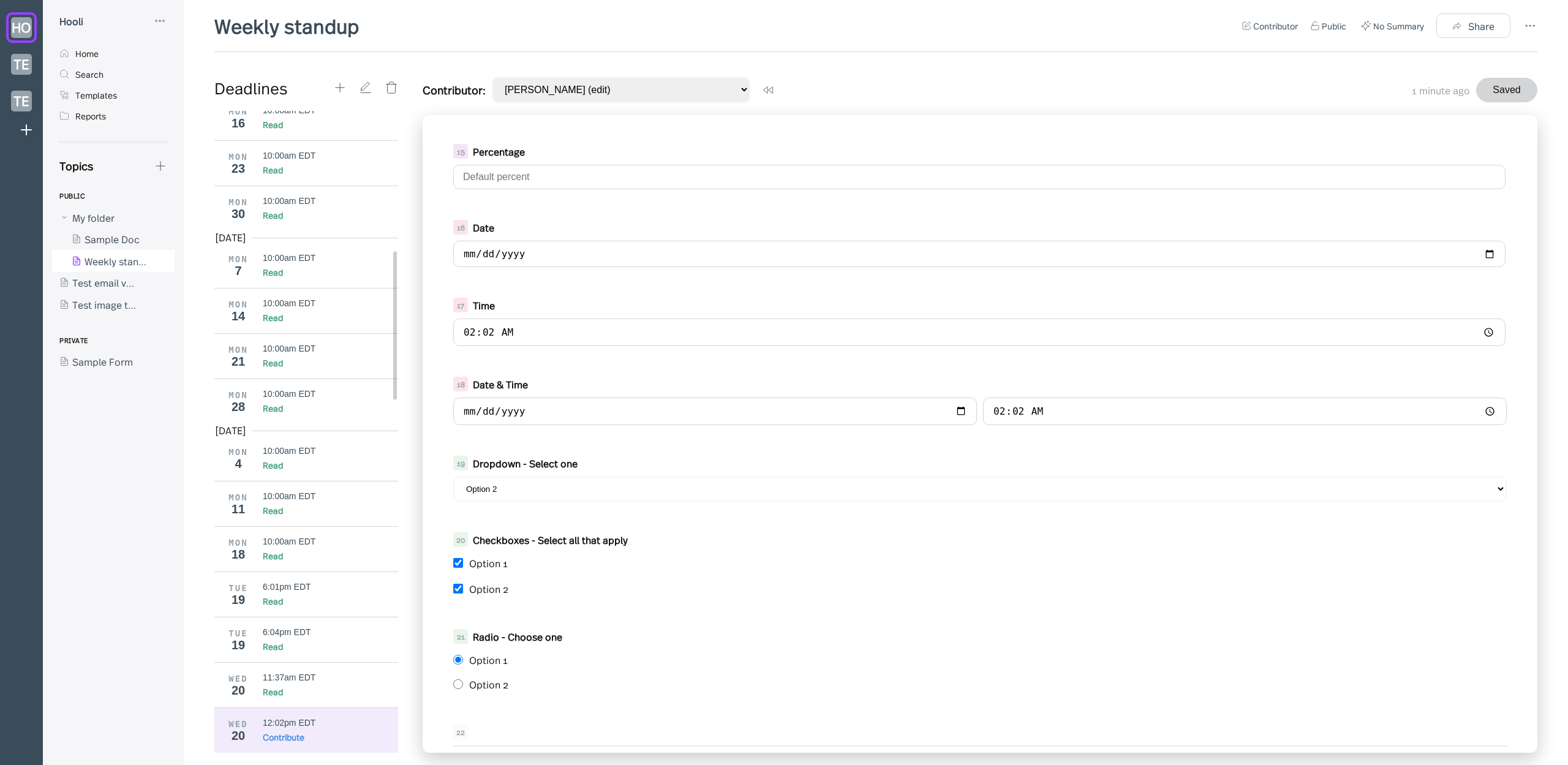
scroll to position [855, 0]
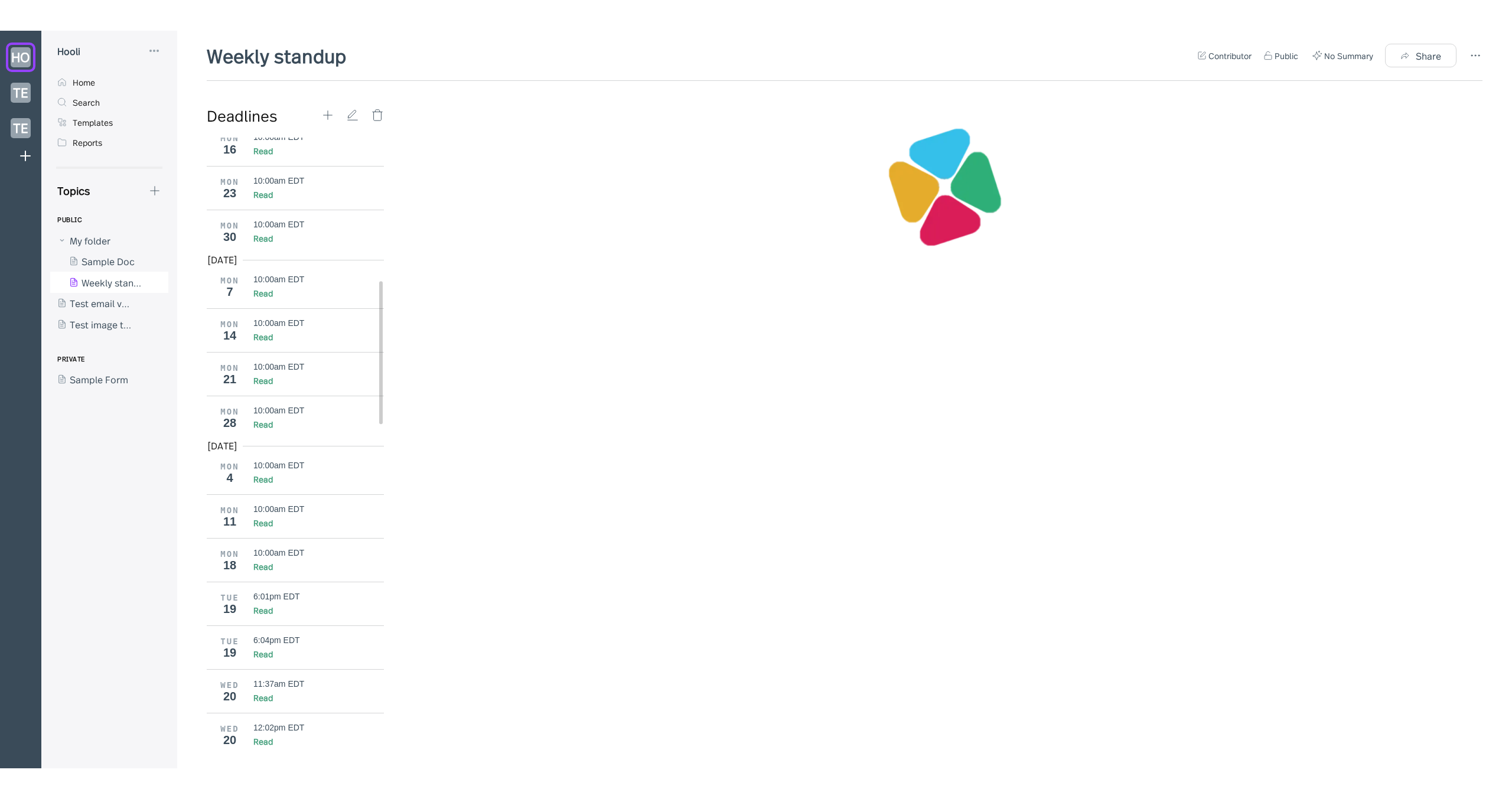
scroll to position [628, 0]
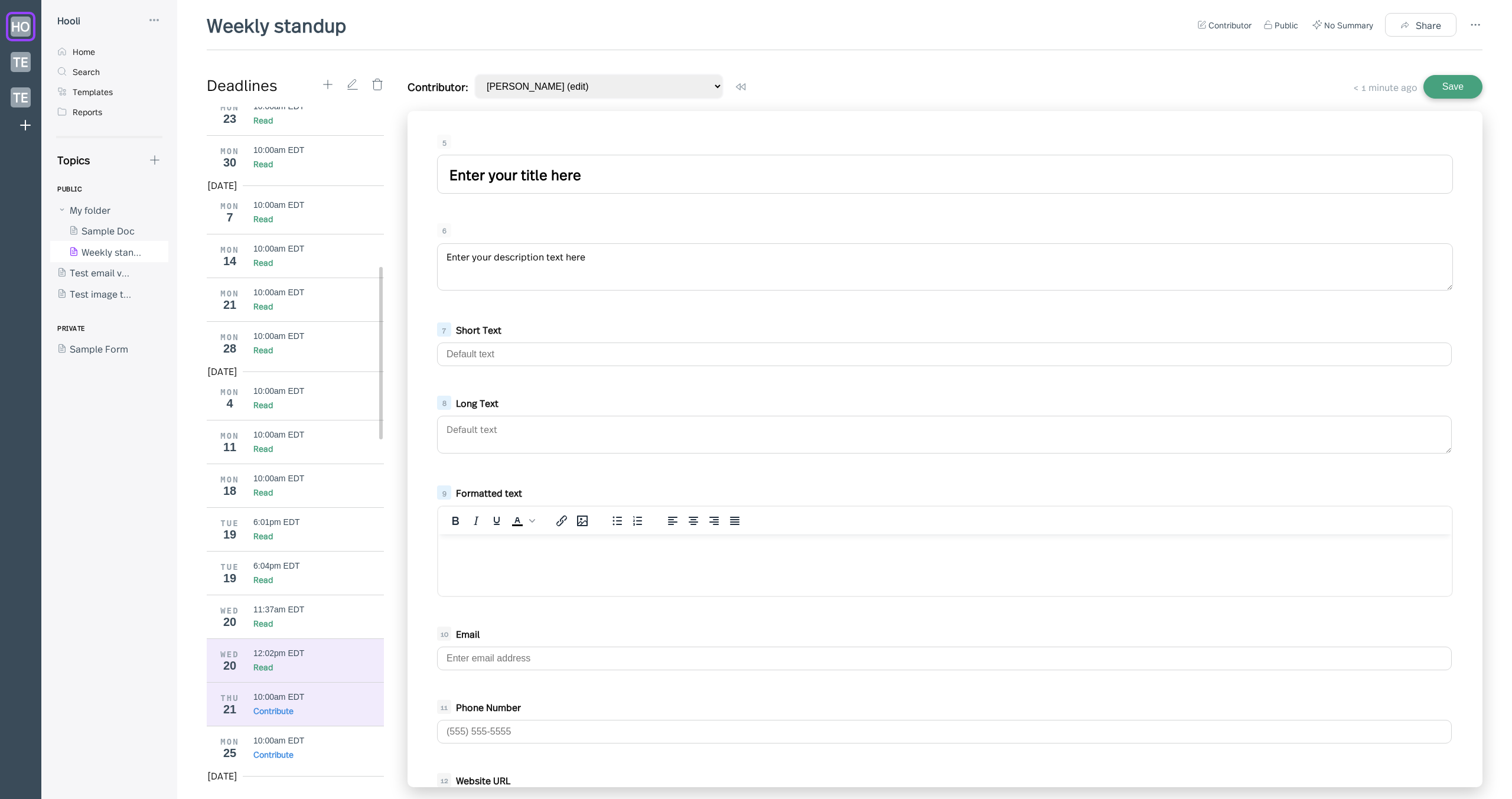
click at [318, 669] on div "Read" at bounding box center [319, 666] width 131 height 12
